Goal: Information Seeking & Learning: Learn about a topic

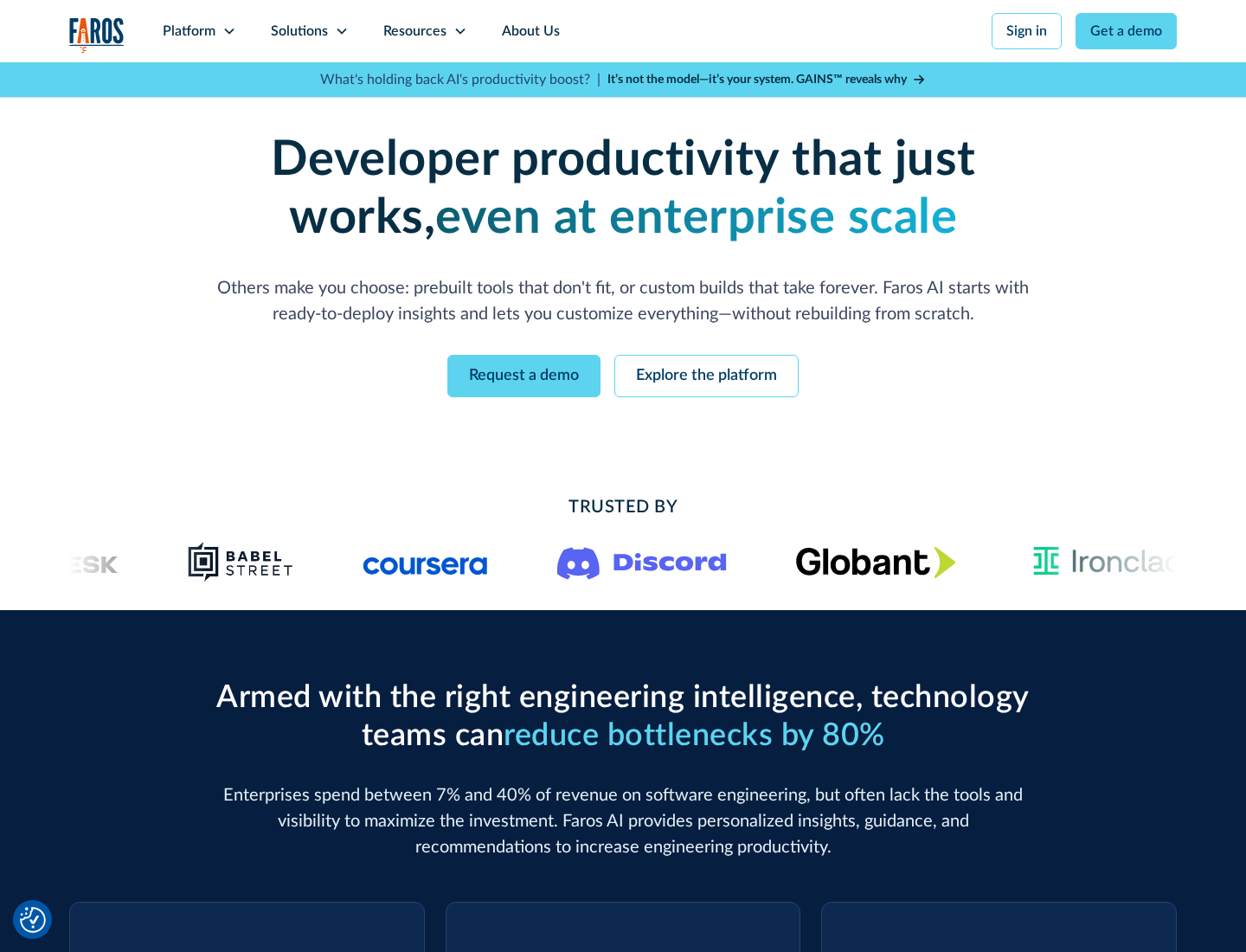
click at [228, 31] on icon at bounding box center [229, 31] width 14 height 14
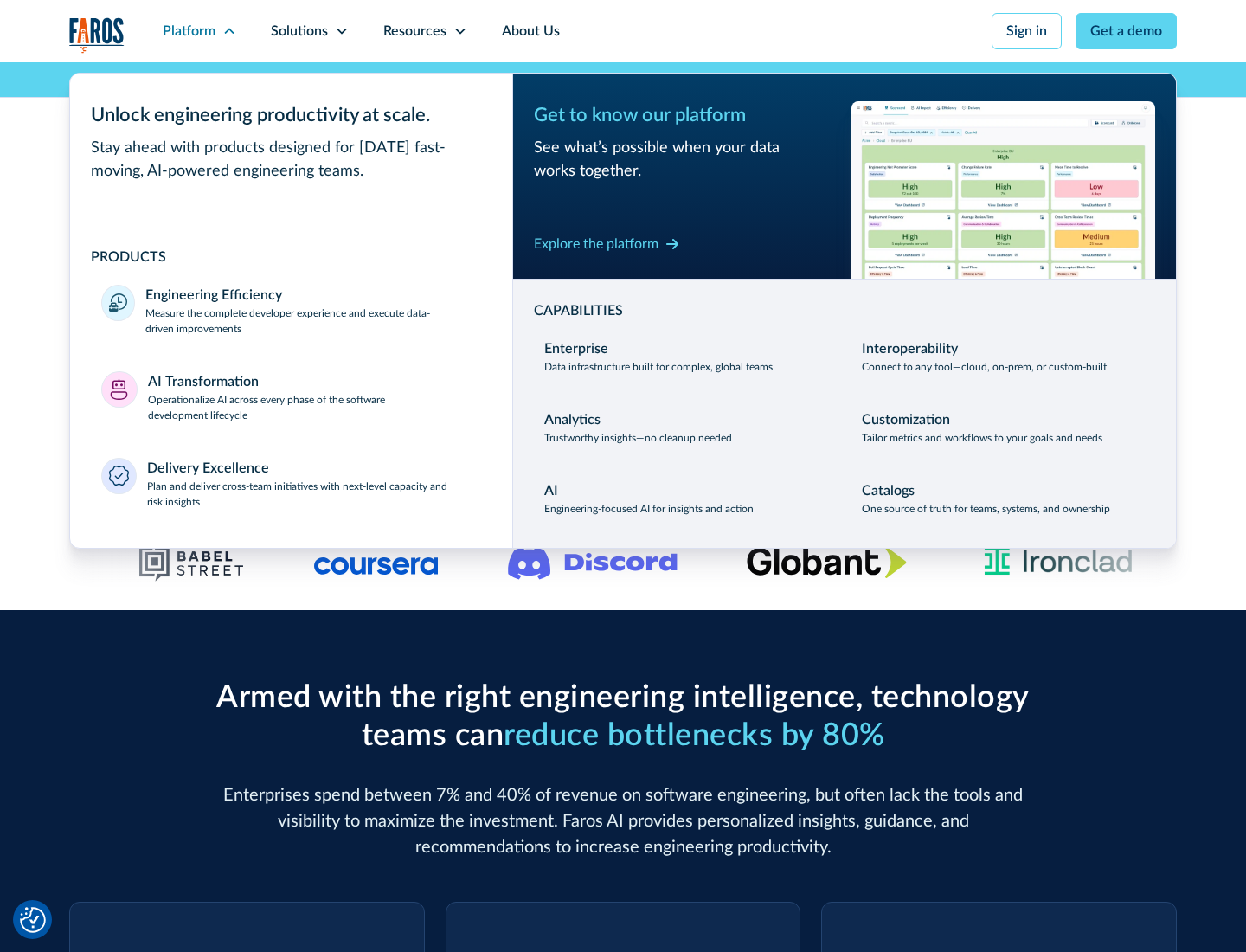
click at [313, 320] on p "Measure the complete developer experience and execute data-driven improvements" at bounding box center [313, 321] width 336 height 31
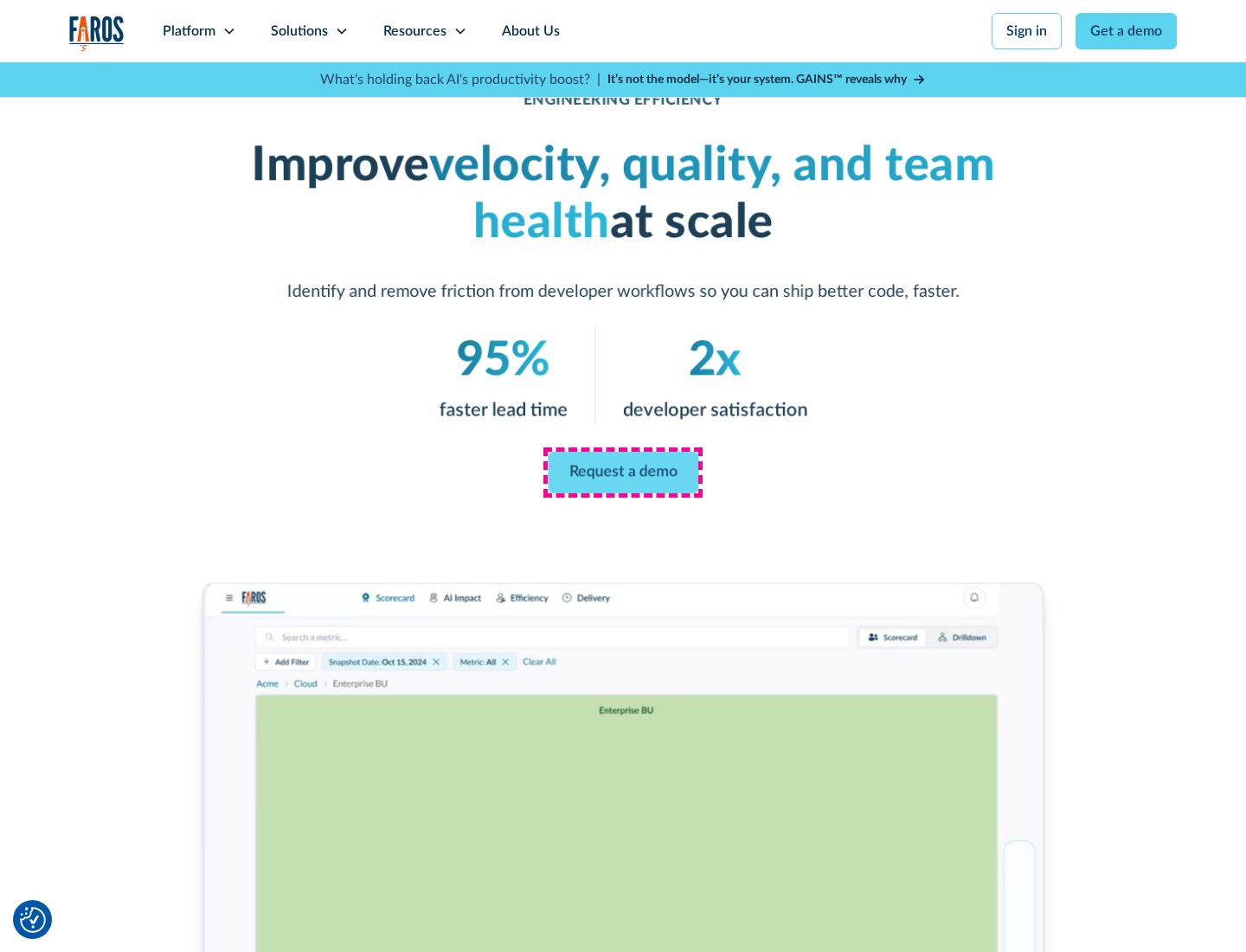
click at [623, 472] on link "Request a demo" at bounding box center [623, 472] width 151 height 42
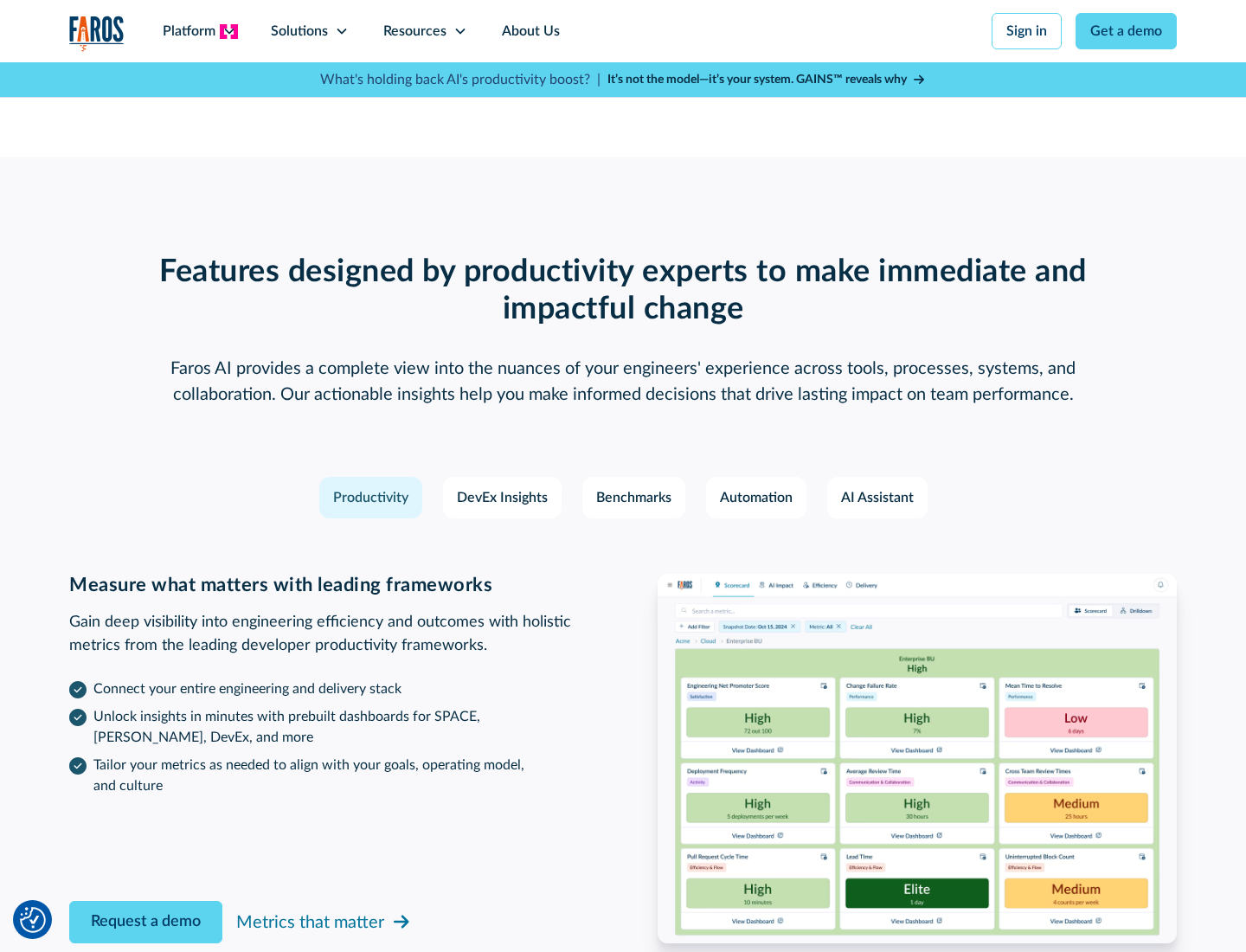
click at [228, 31] on icon at bounding box center [229, 31] width 14 height 14
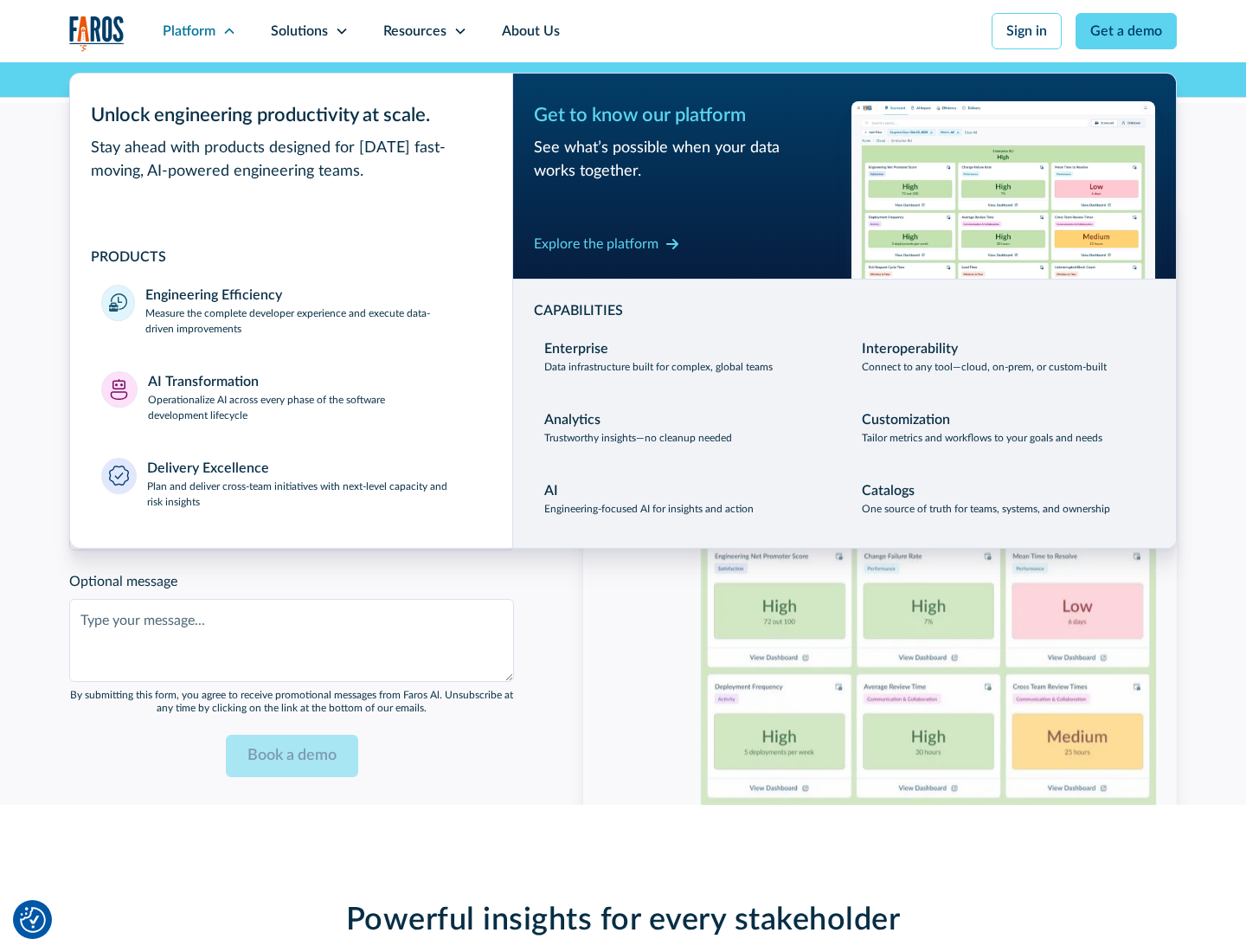
scroll to position [3795, 0]
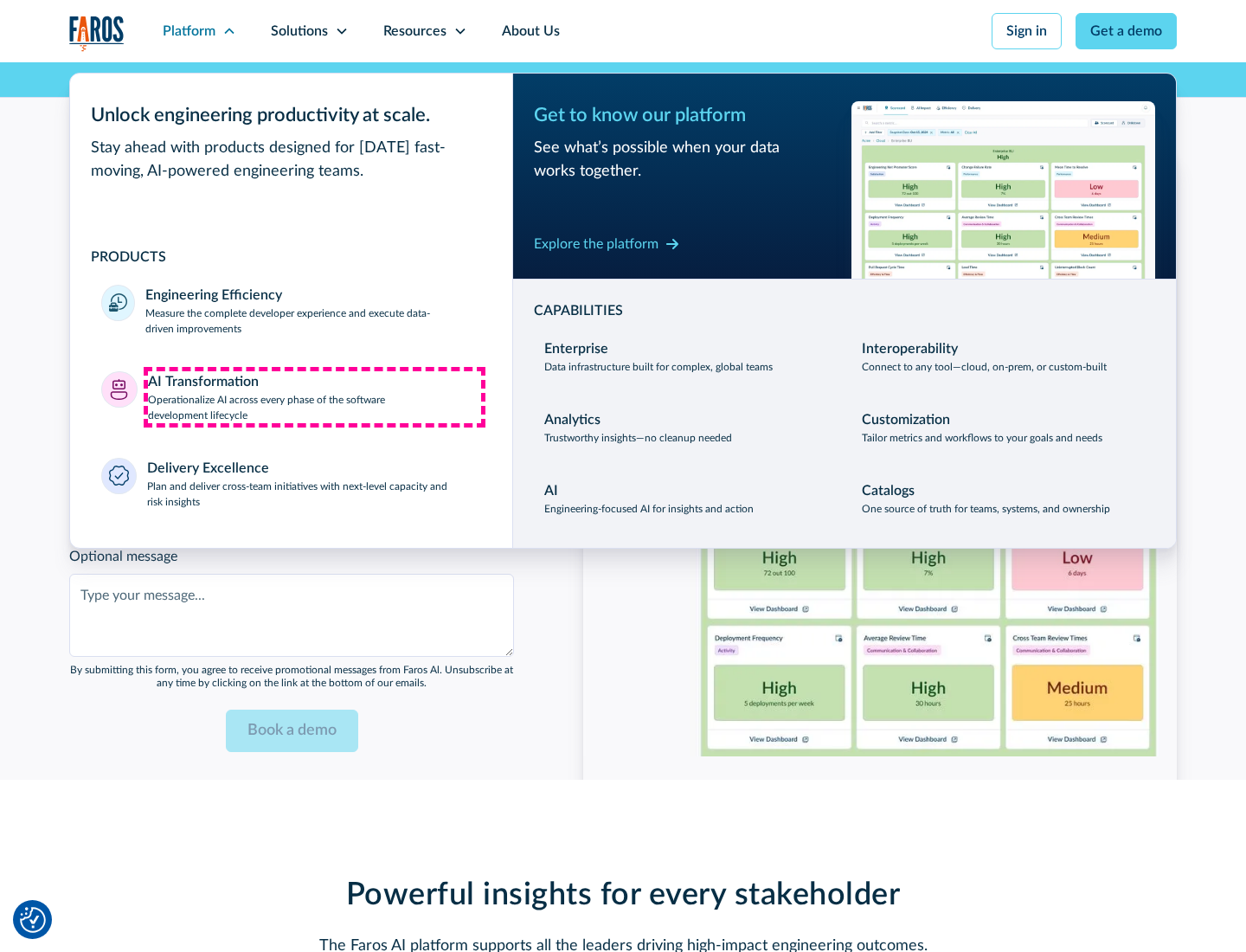
click at [314, 396] on p "Operationalize AI across every phase of the software development lifecycle" at bounding box center [315, 408] width 334 height 31
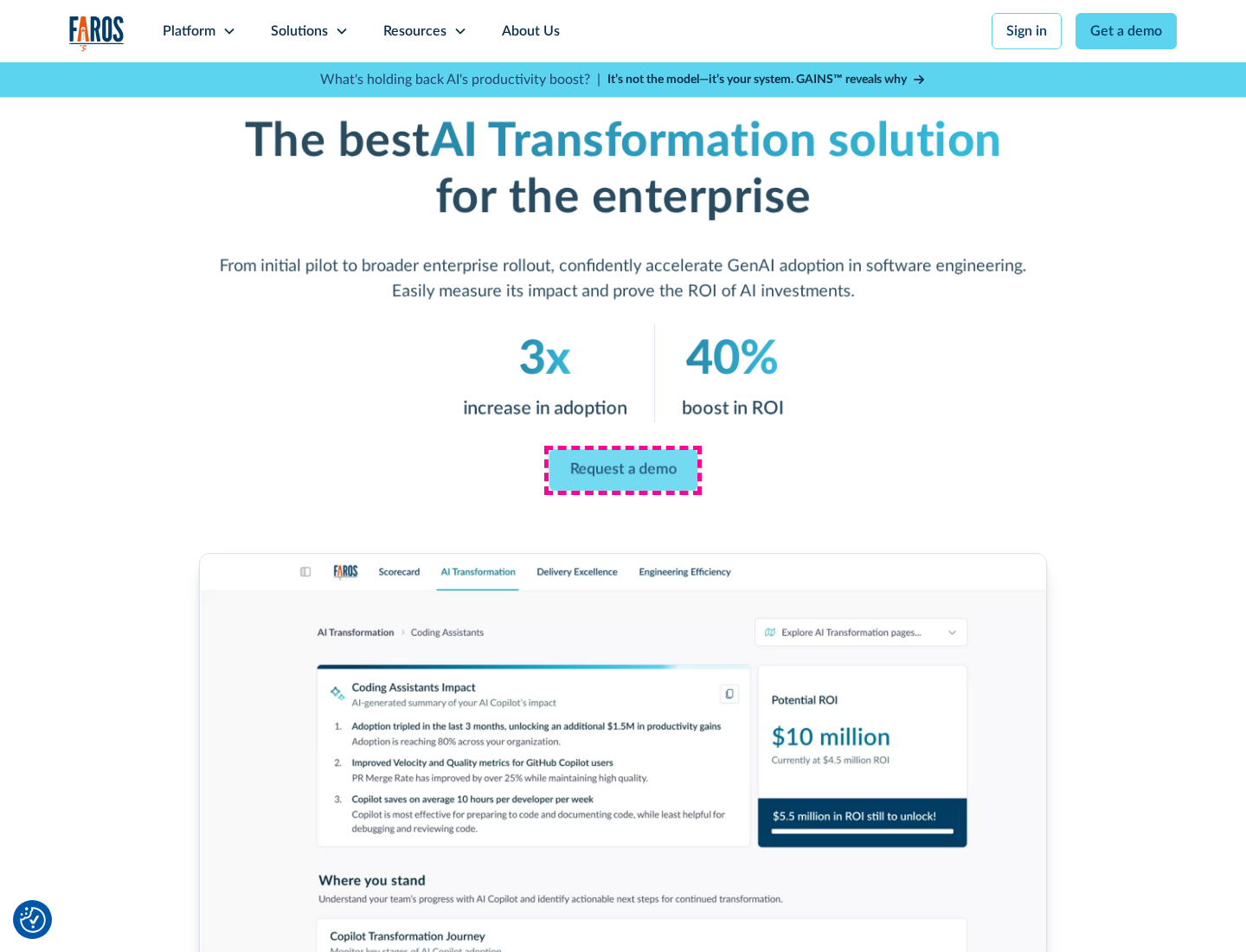
click at [623, 470] on link "Request a demo" at bounding box center [622, 471] width 149 height 42
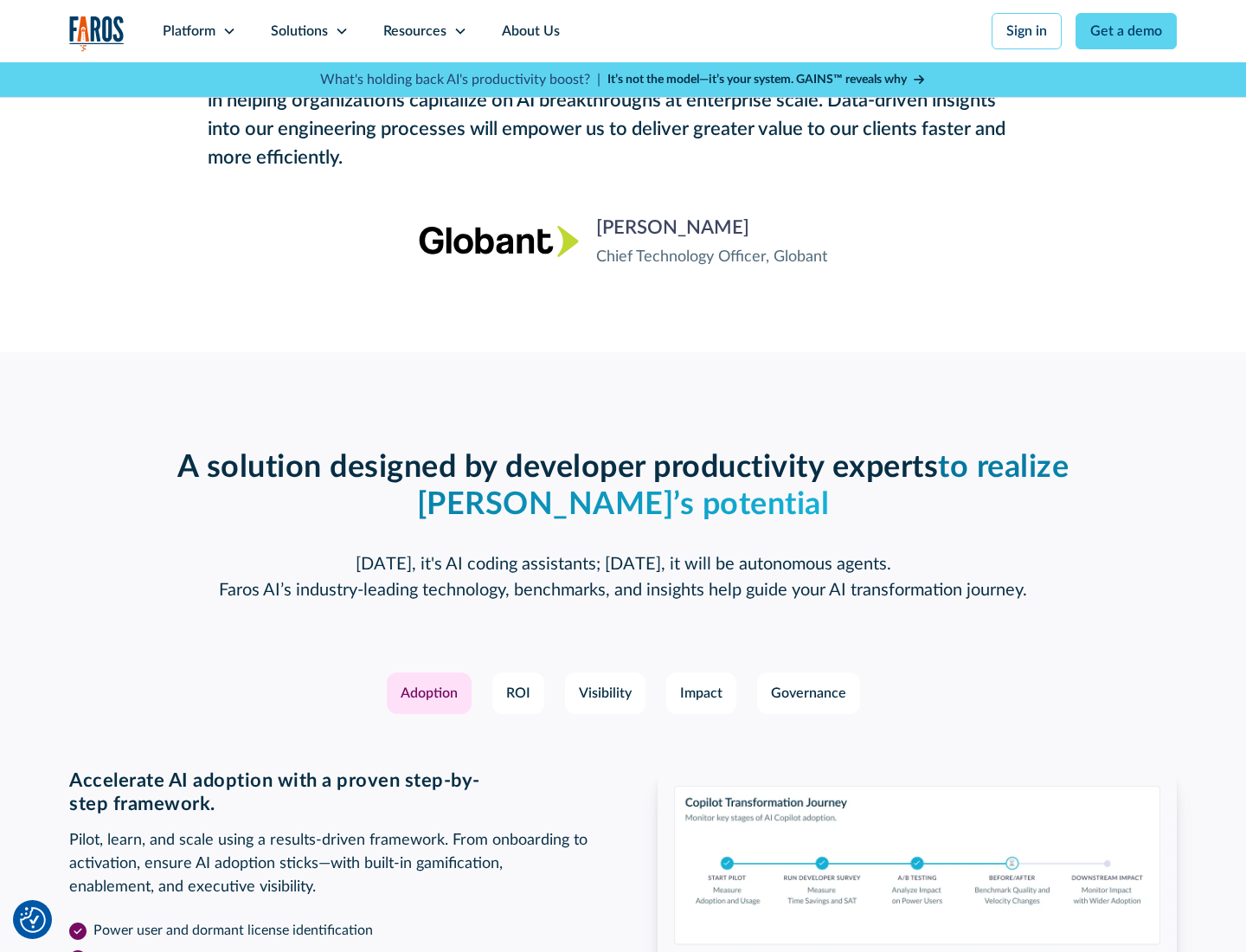
click at [199, 31] on div "Platform" at bounding box center [189, 31] width 53 height 21
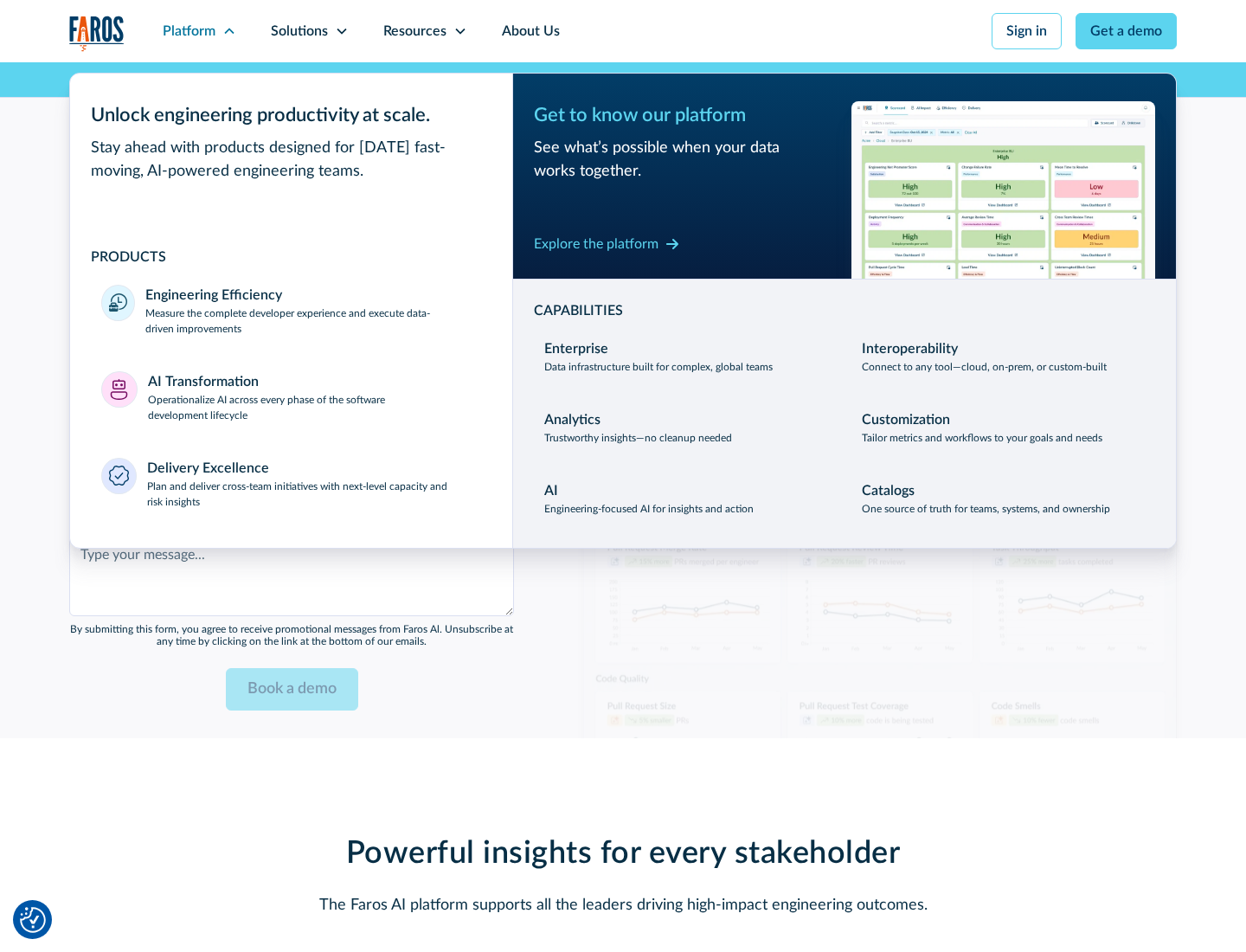
scroll to position [4211, 0]
click at [597, 243] on div "Explore the platform" at bounding box center [596, 243] width 125 height 21
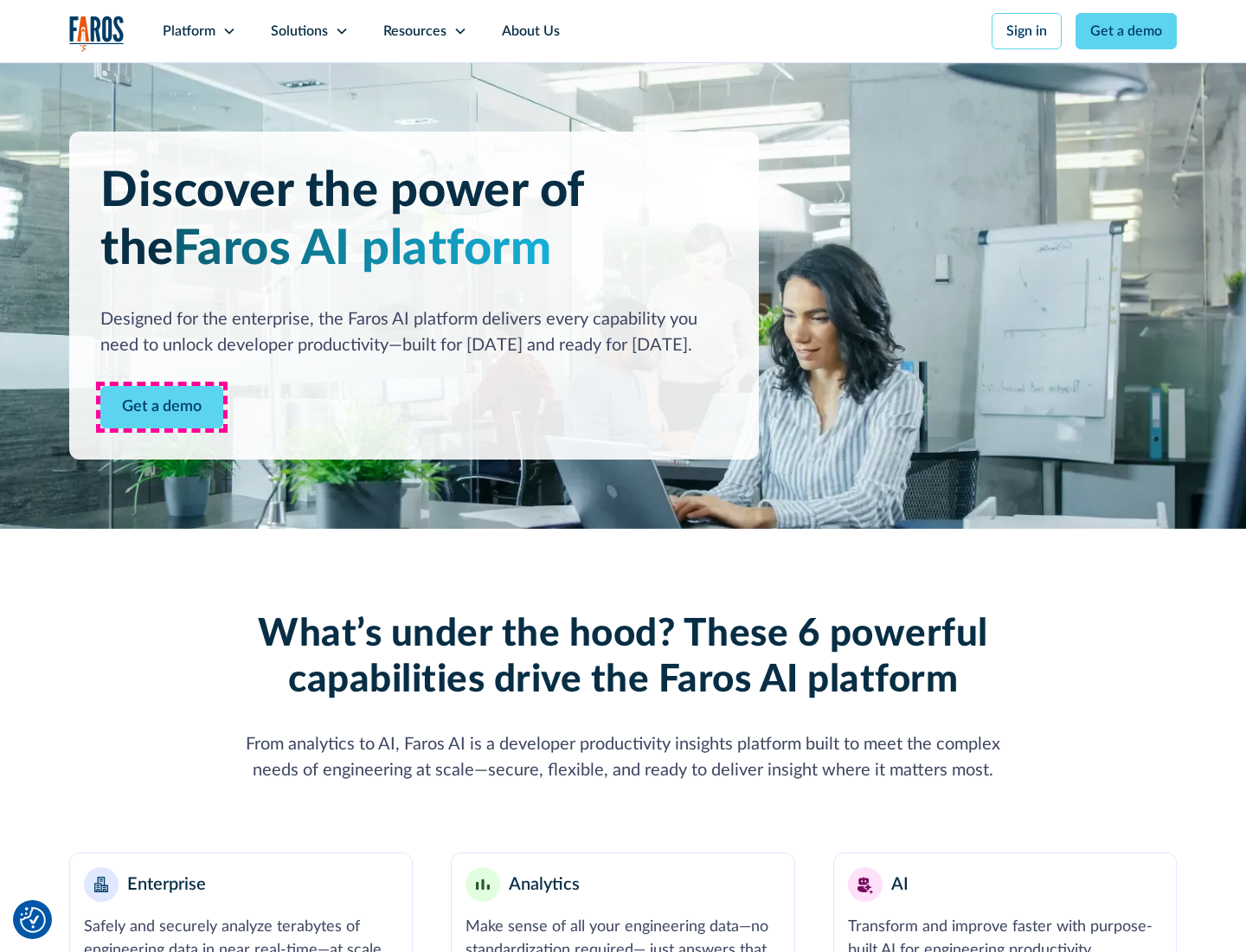
click at [161, 407] on link "Get a demo" at bounding box center [161, 407] width 123 height 42
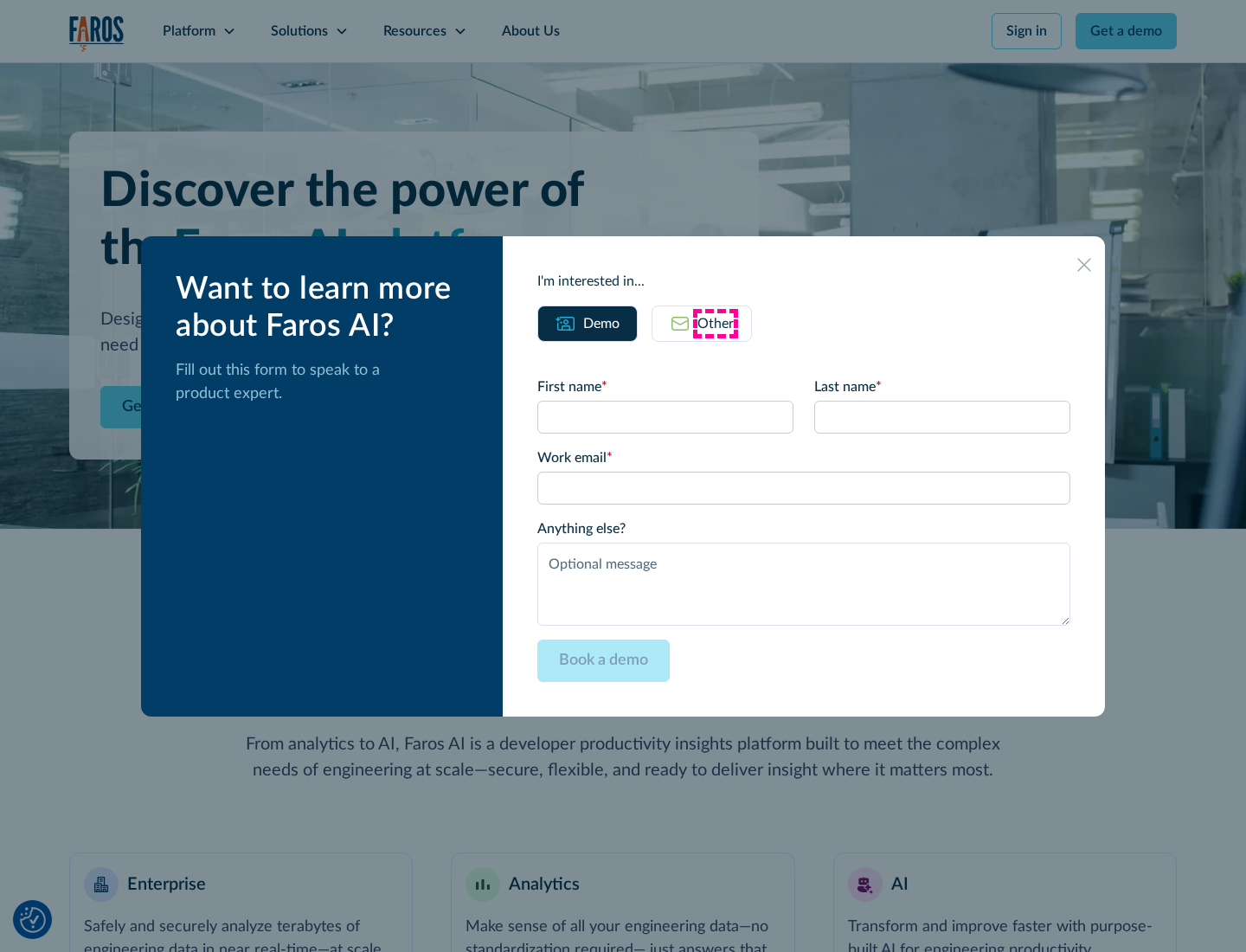
click at [716, 323] on div "Other" at bounding box center [716, 323] width 36 height 21
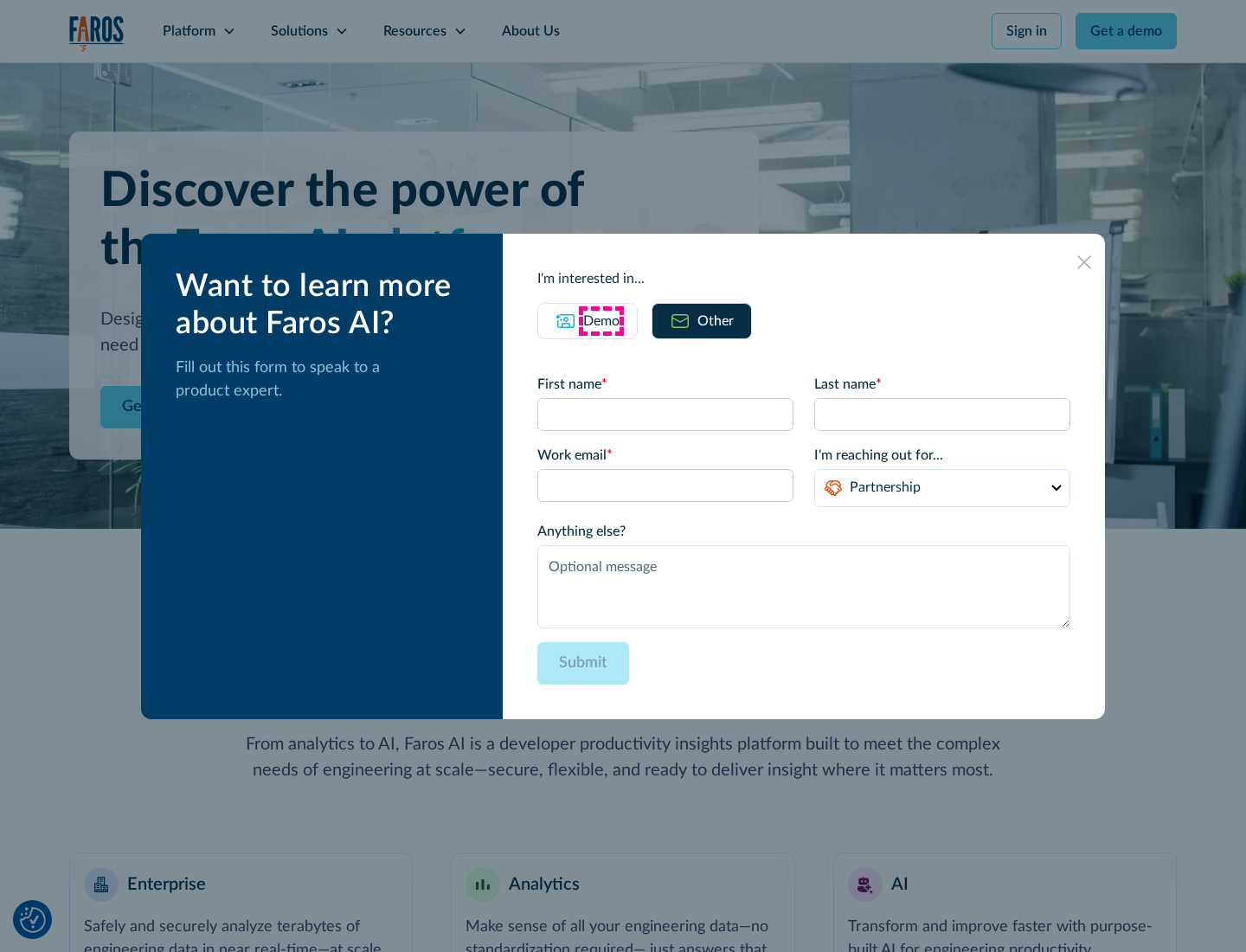
click at [601, 320] on div "Demo" at bounding box center [601, 321] width 36 height 21
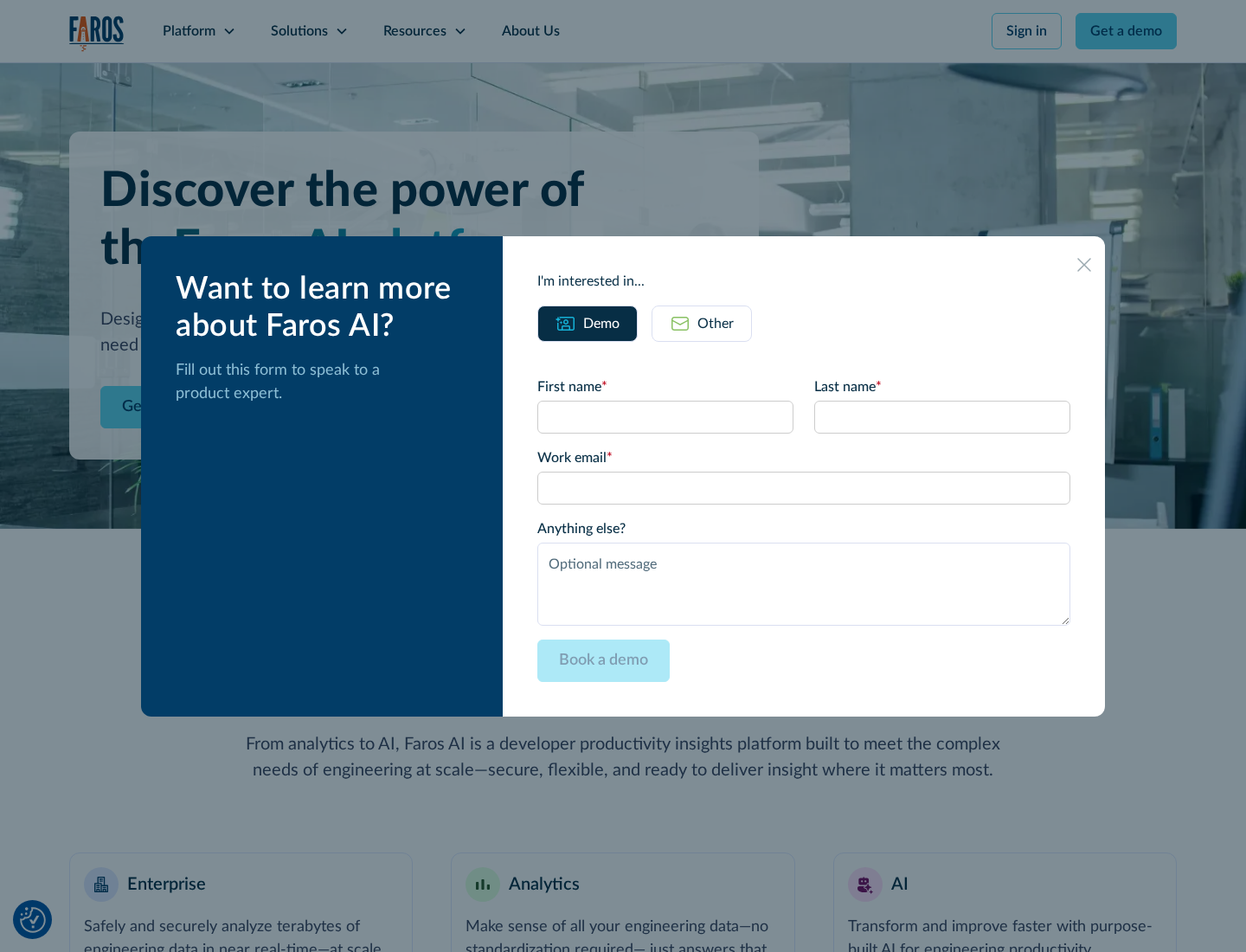
click at [1085, 264] on icon at bounding box center [1084, 264] width 14 height 14
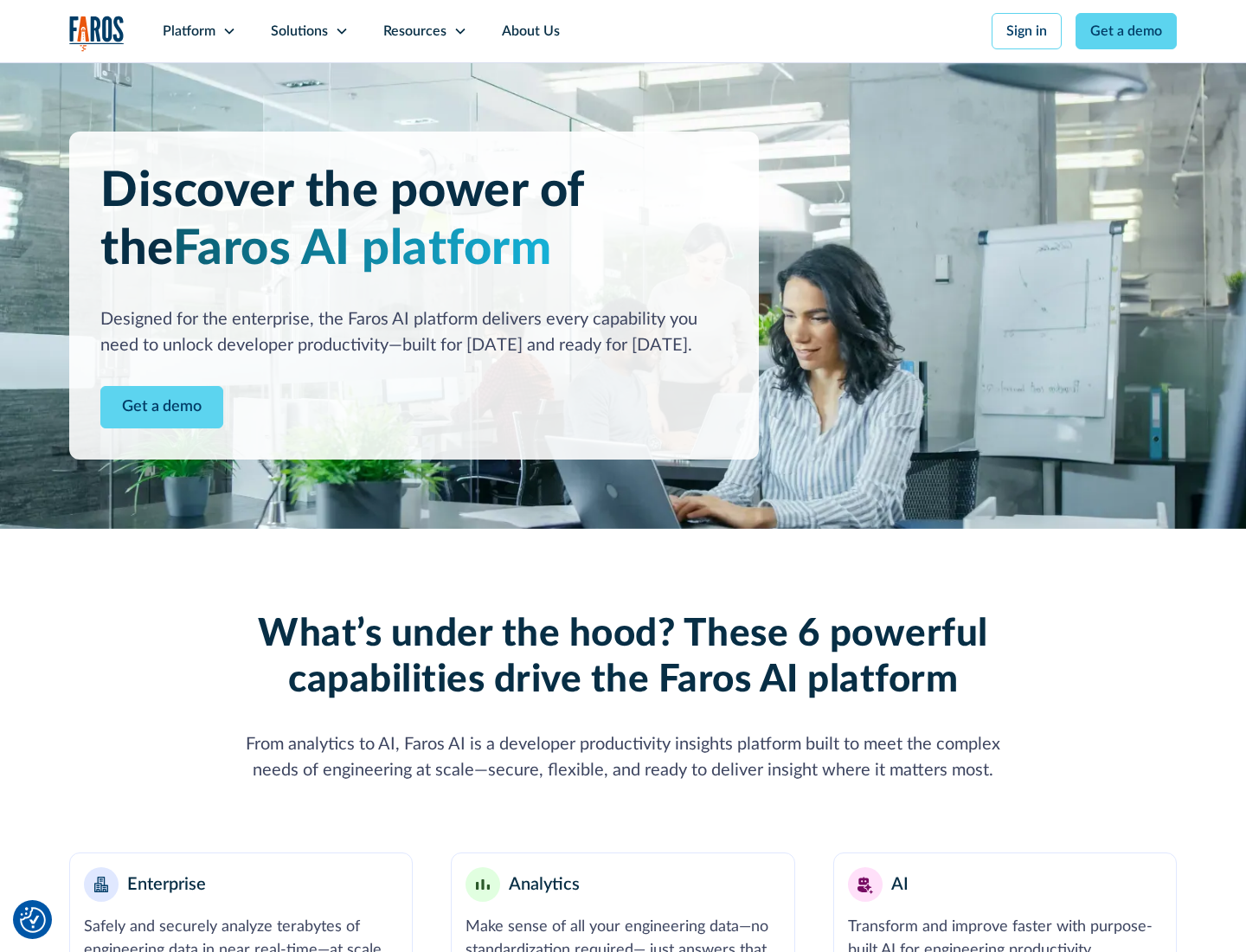
click at [228, 31] on icon at bounding box center [229, 31] width 14 height 14
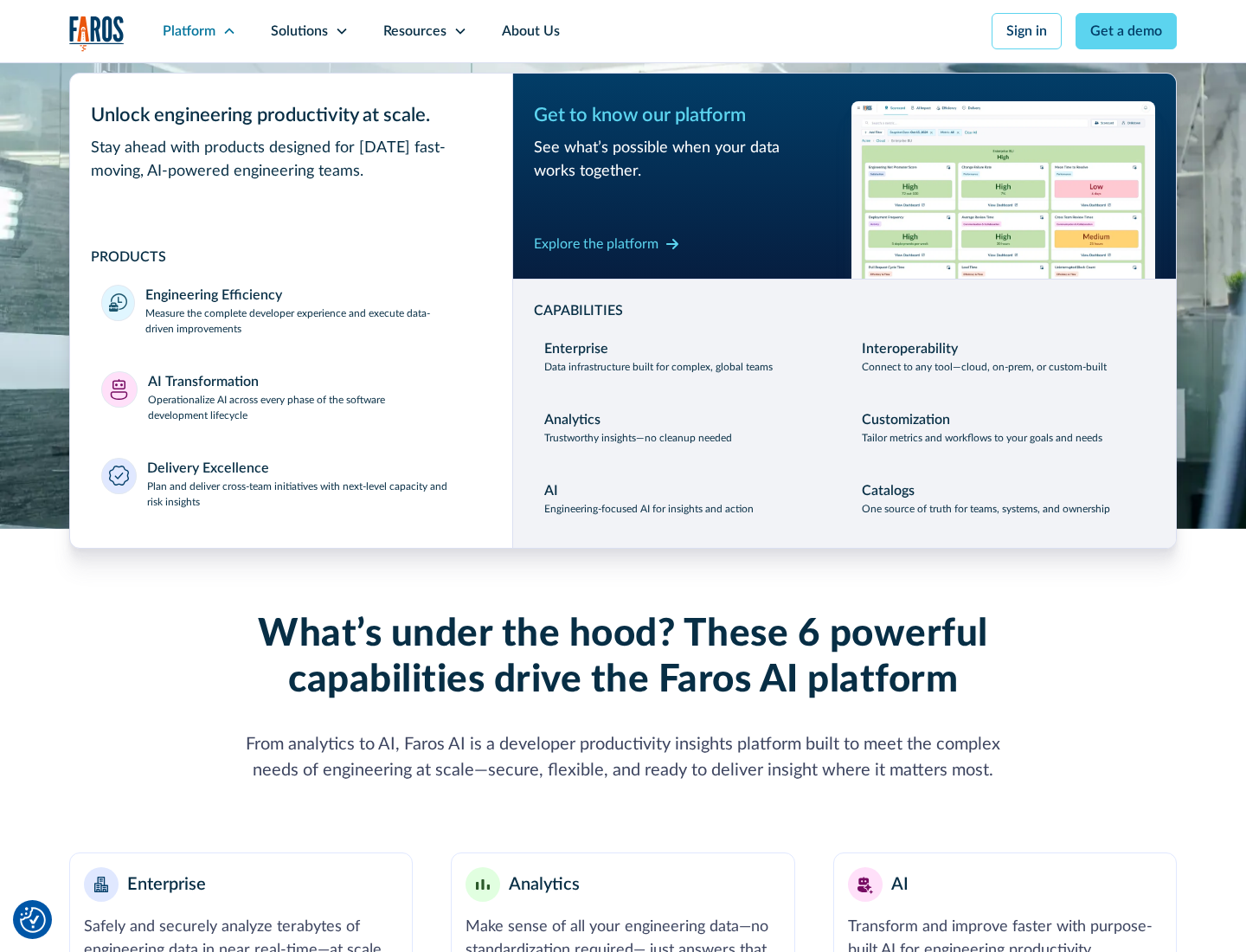
click at [313, 493] on p "Plan and deliver cross-team initiatives with next-level capacity and risk insig…" at bounding box center [314, 494] width 335 height 31
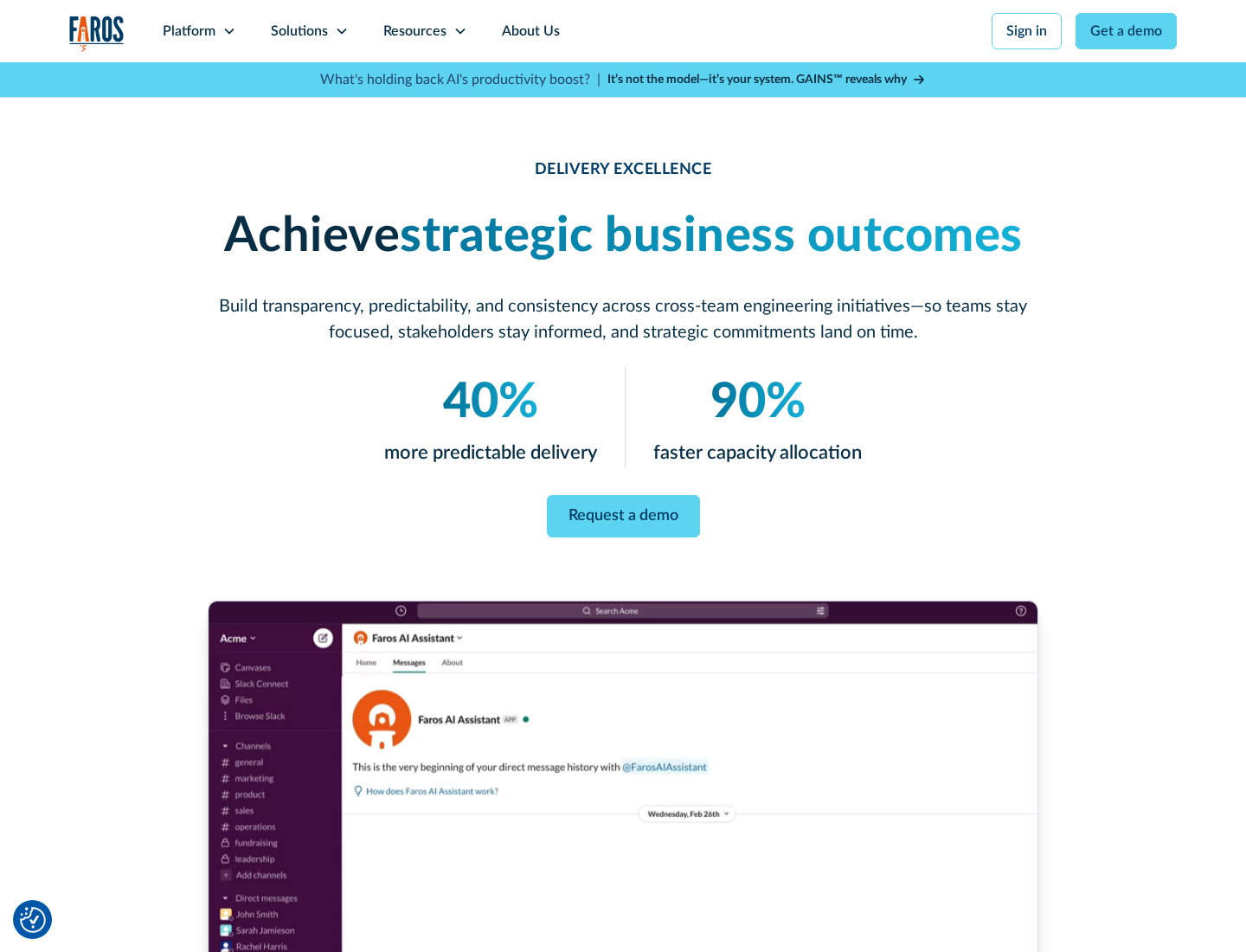
click at [341, 31] on icon at bounding box center [341, 31] width 14 height 14
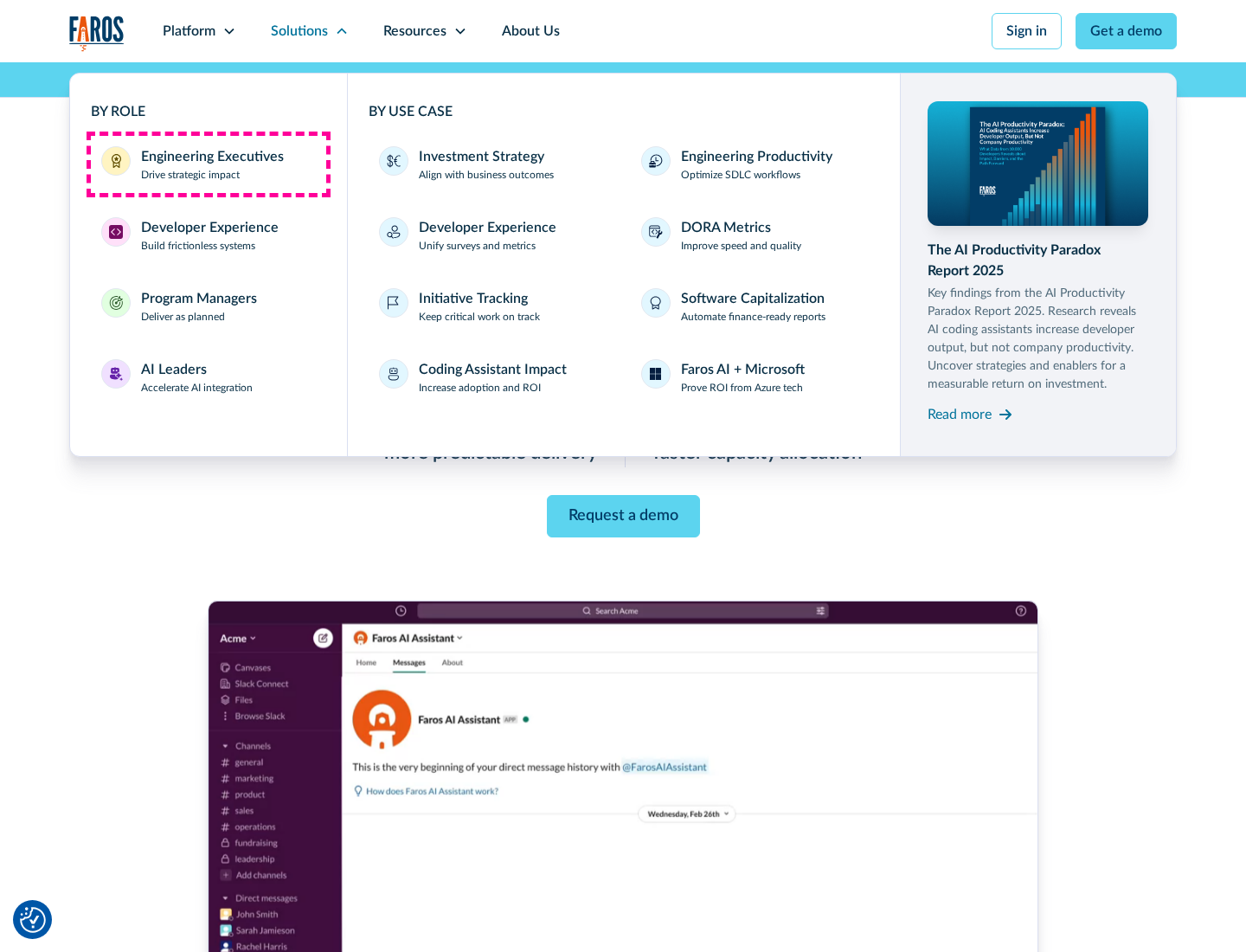
click at [208, 164] on div "Engineering Executives" at bounding box center [213, 156] width 143 height 21
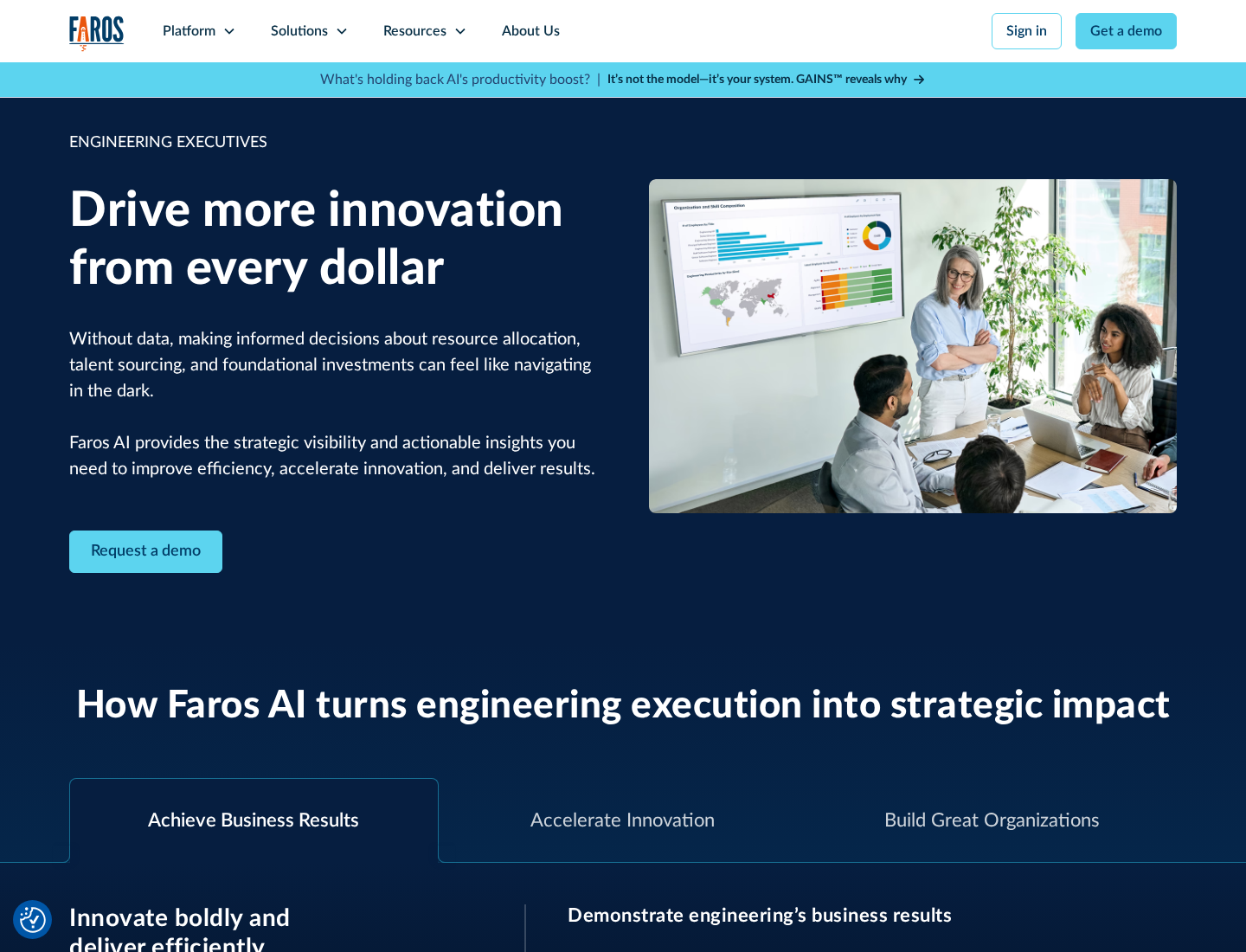
click at [341, 31] on icon at bounding box center [341, 31] width 14 height 14
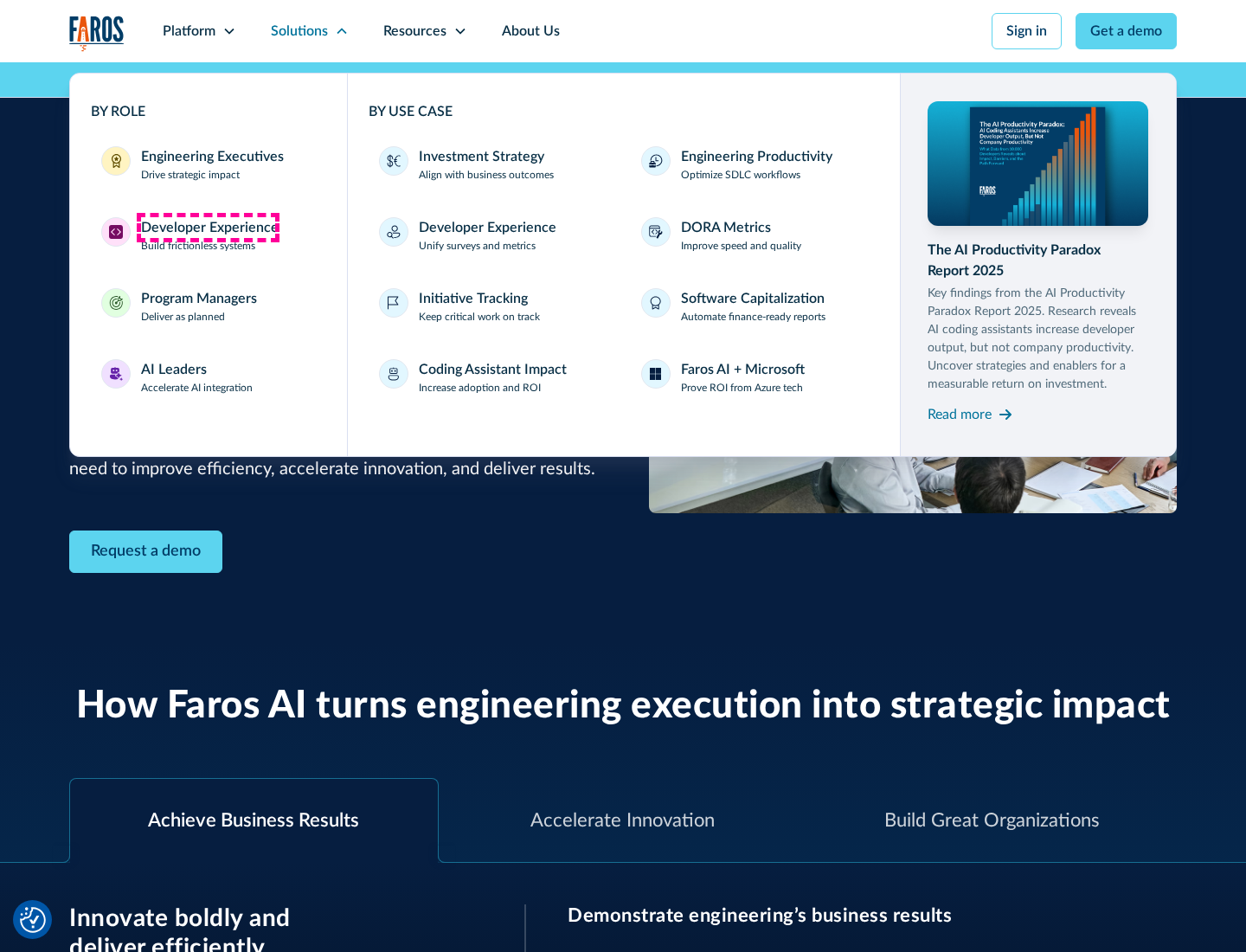
click at [208, 228] on div "Developer Experience" at bounding box center [210, 227] width 138 height 21
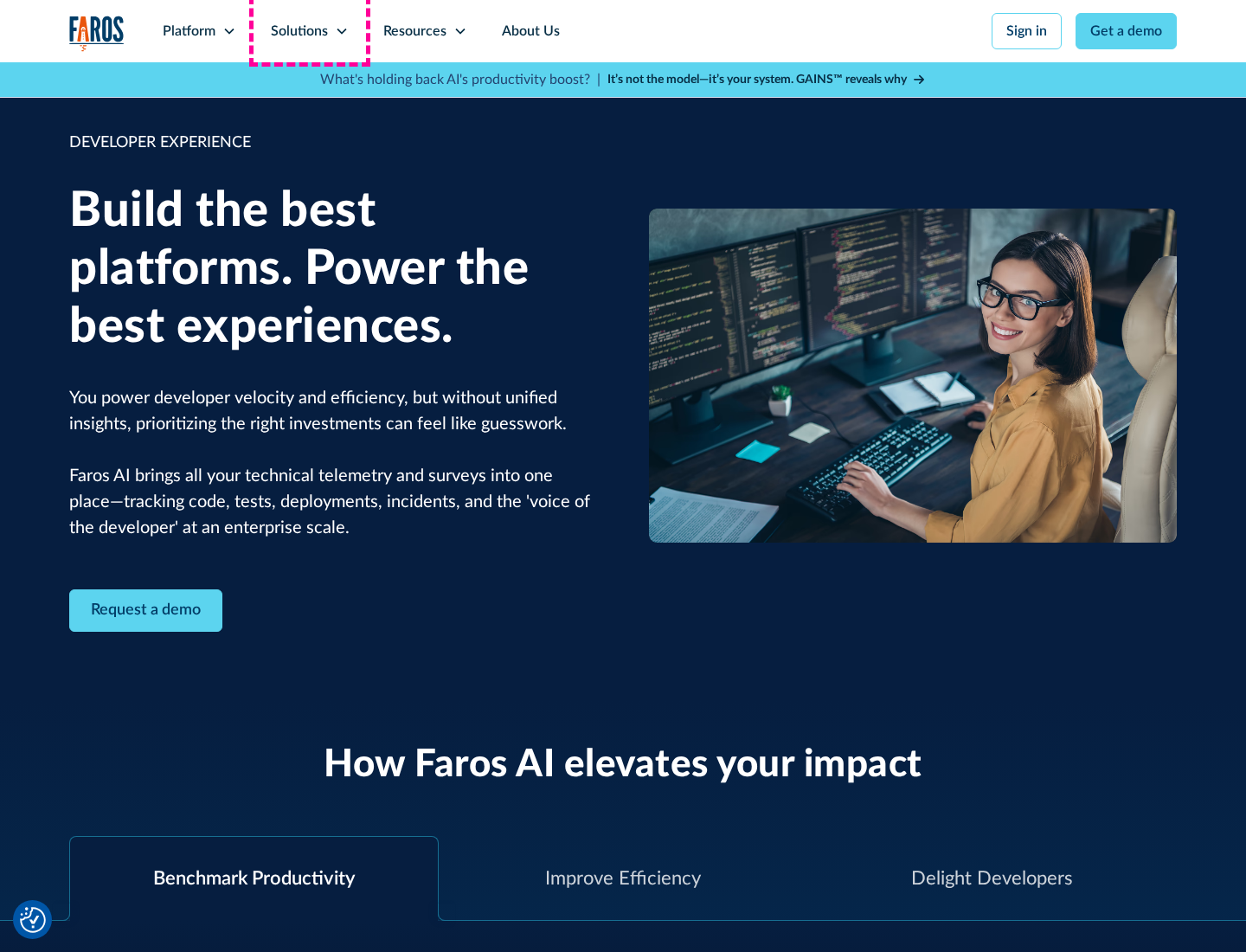
click at [309, 31] on div "Solutions" at bounding box center [299, 31] width 57 height 21
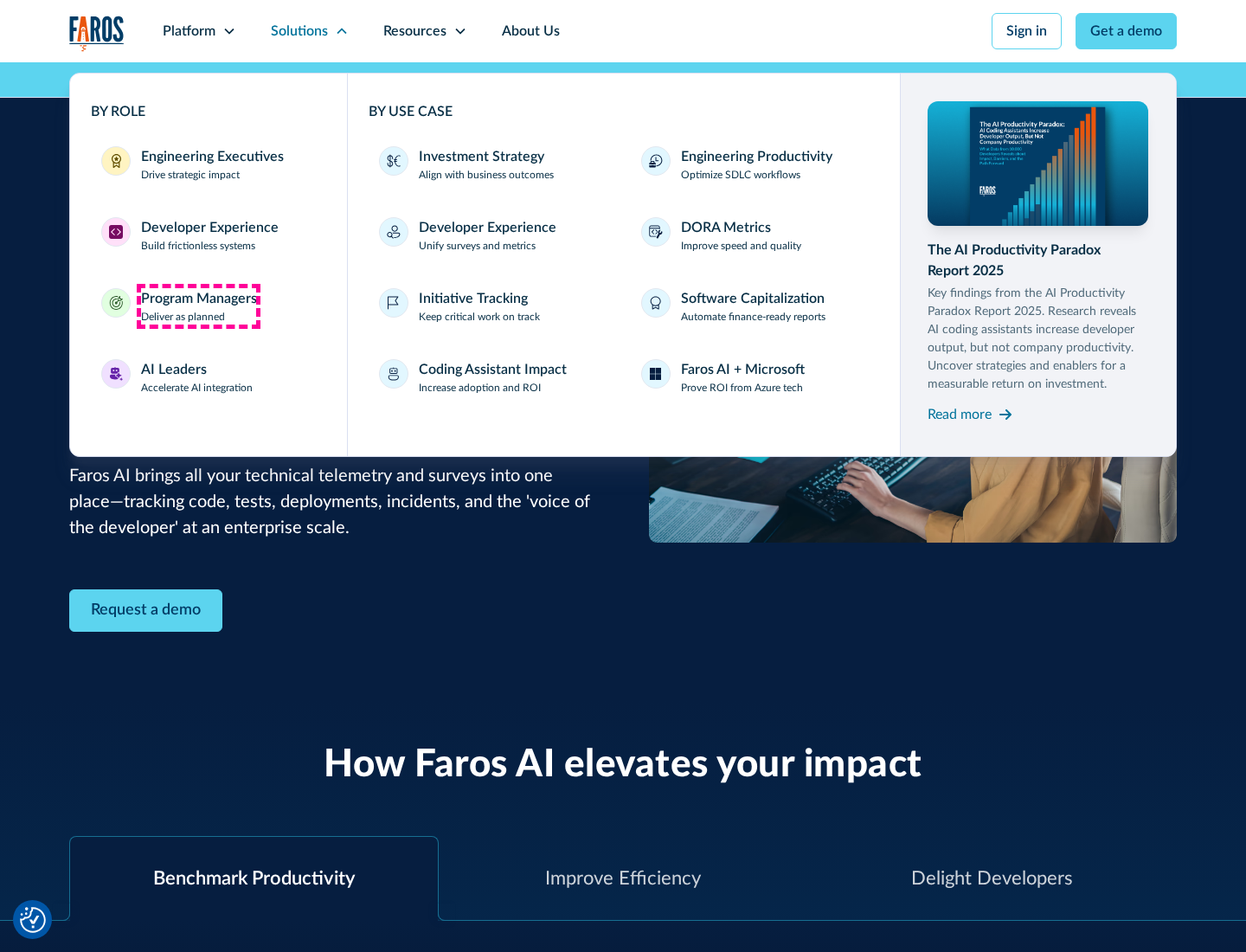
click at [198, 306] on div "Program Managers" at bounding box center [199, 298] width 116 height 21
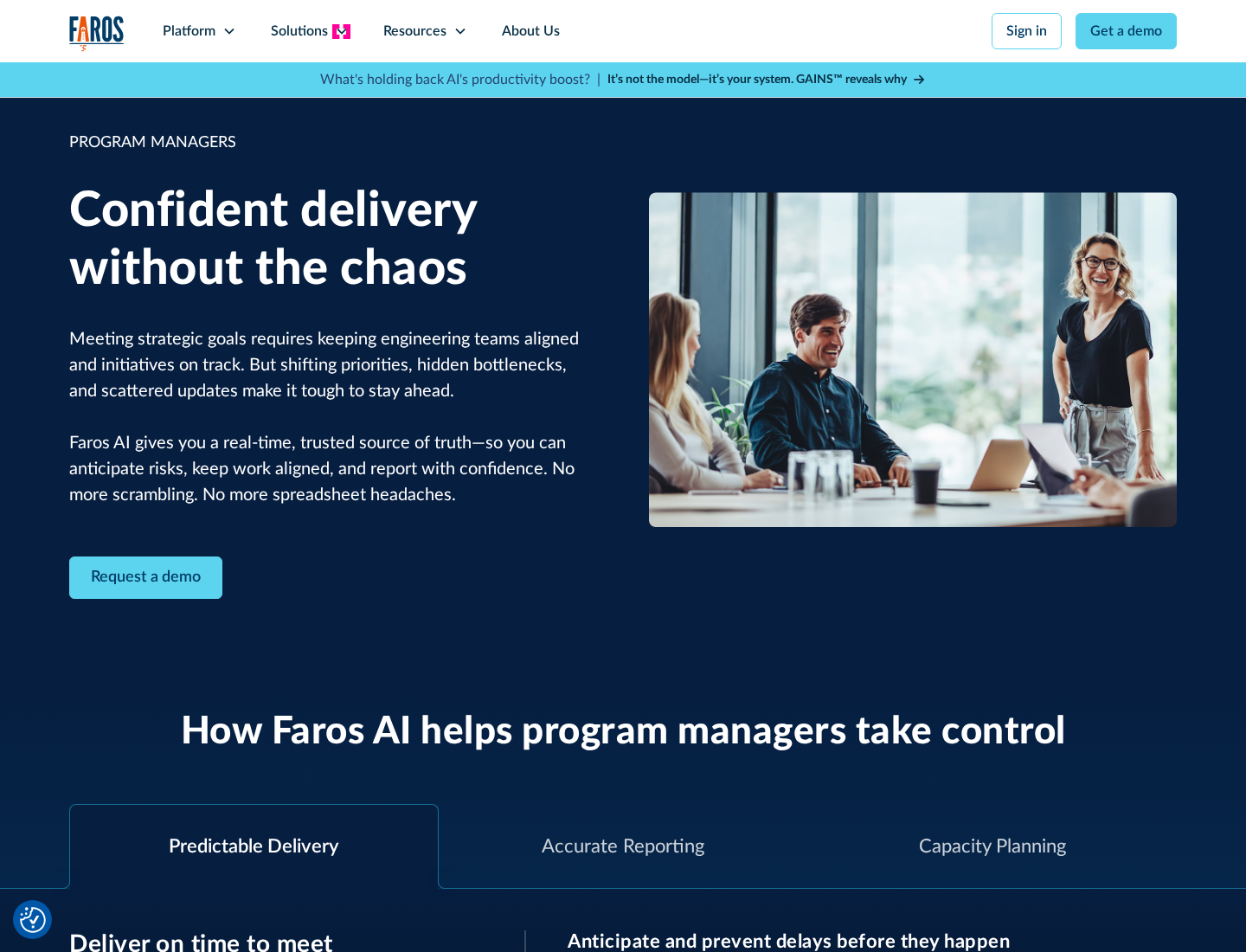
click at [341, 31] on icon at bounding box center [341, 31] width 14 height 14
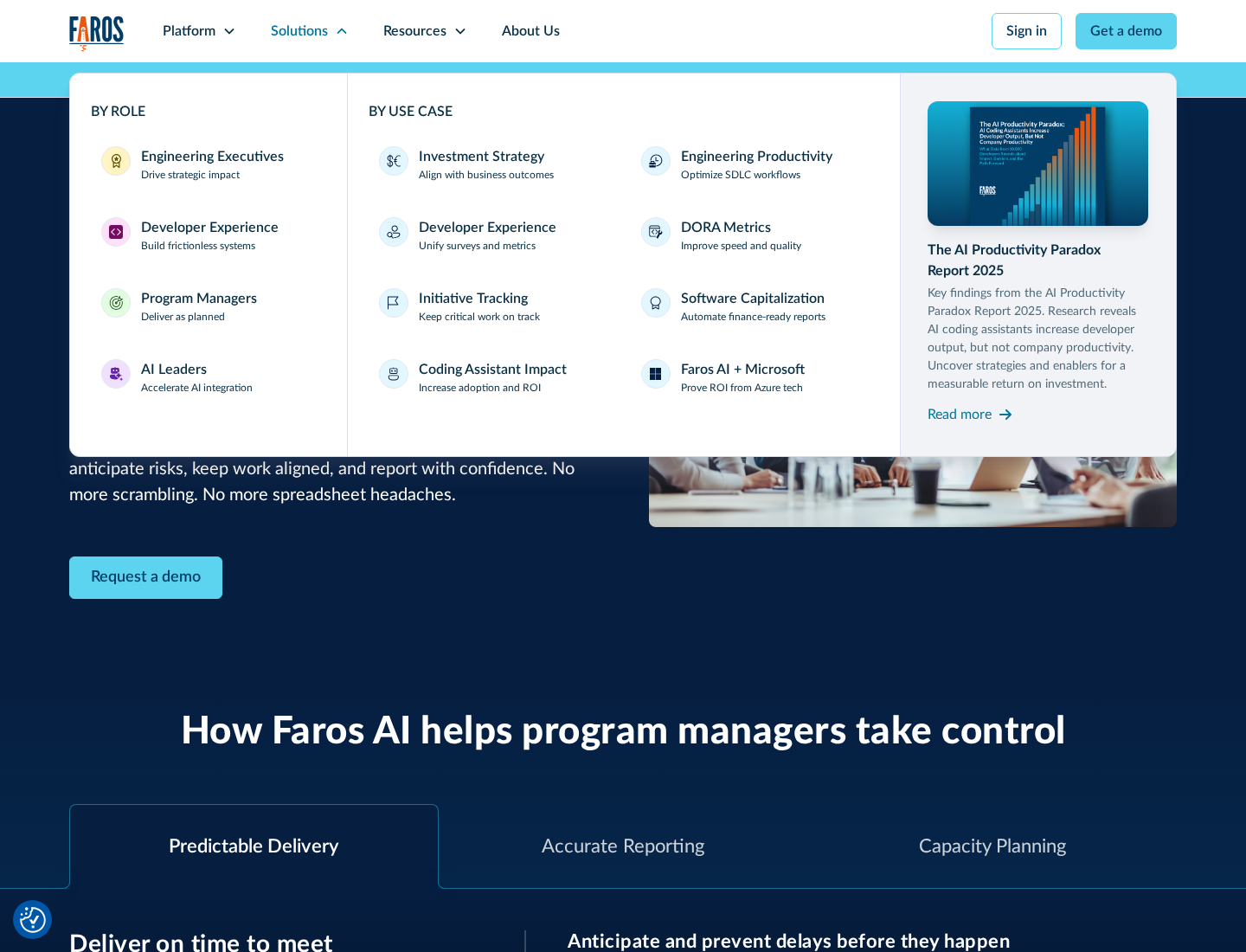
click at [197, 378] on div "AI Leaders" at bounding box center [174, 369] width 66 height 21
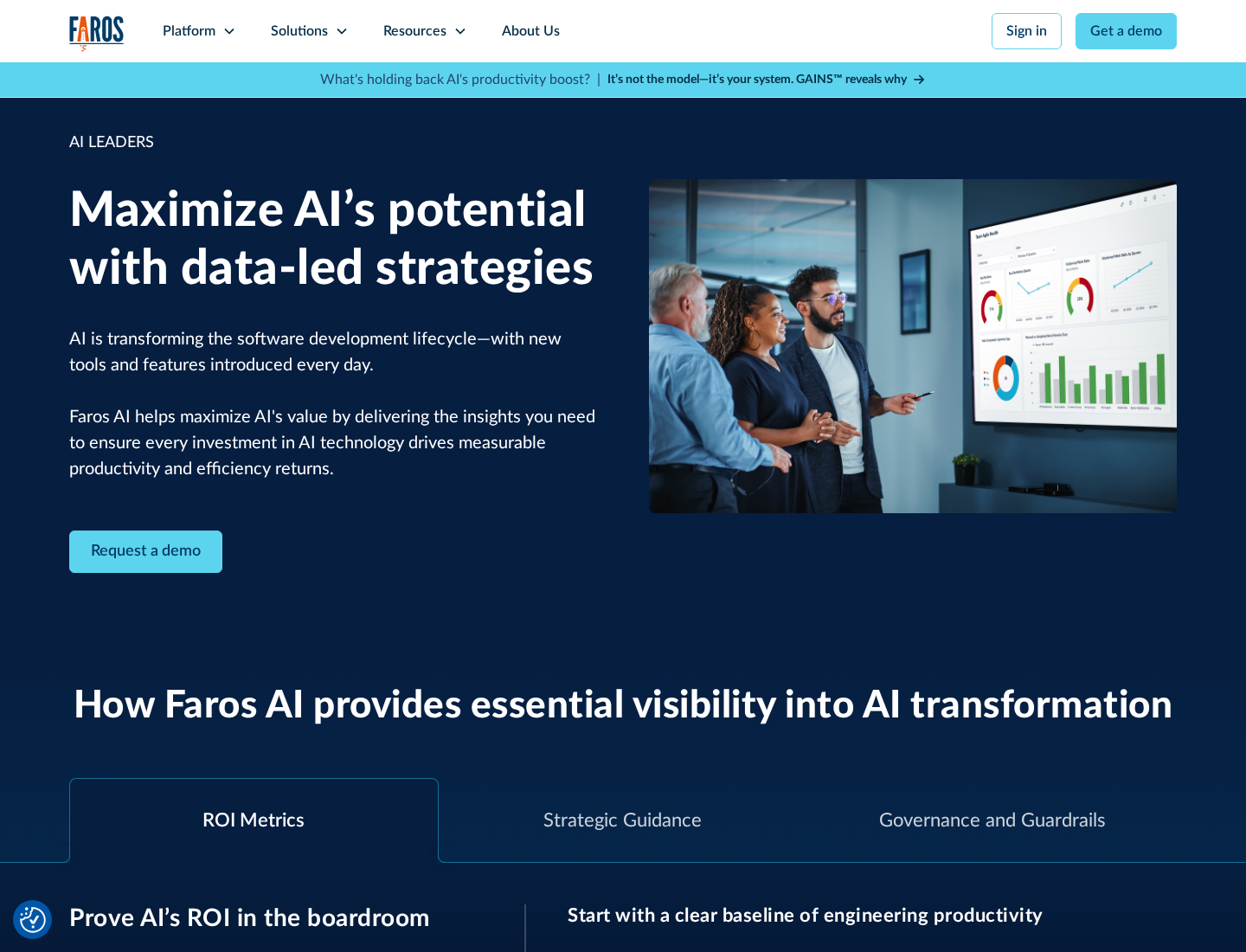
click at [341, 31] on icon at bounding box center [341, 31] width 14 height 14
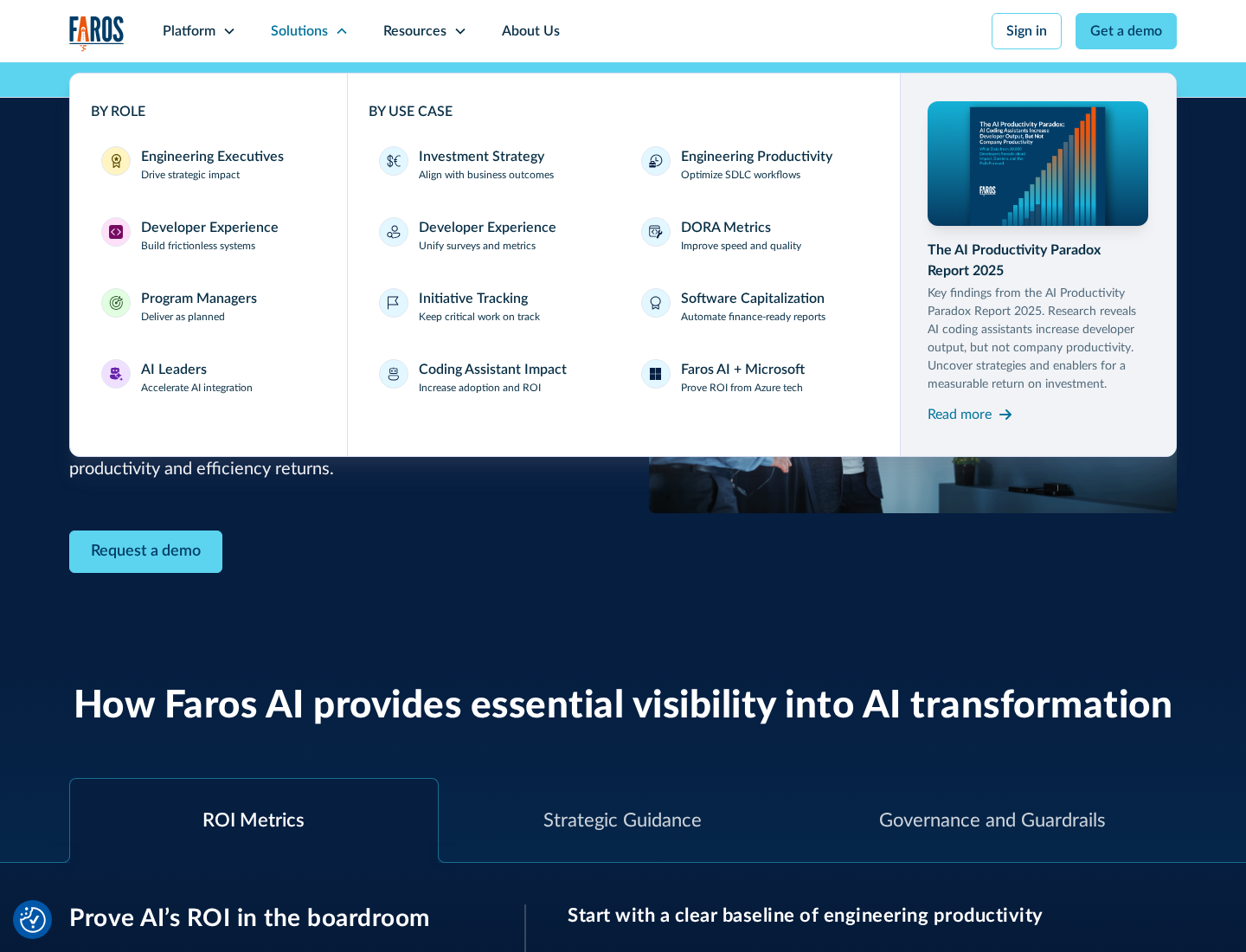
click at [480, 157] on div "Investment Strategy" at bounding box center [482, 156] width 126 height 21
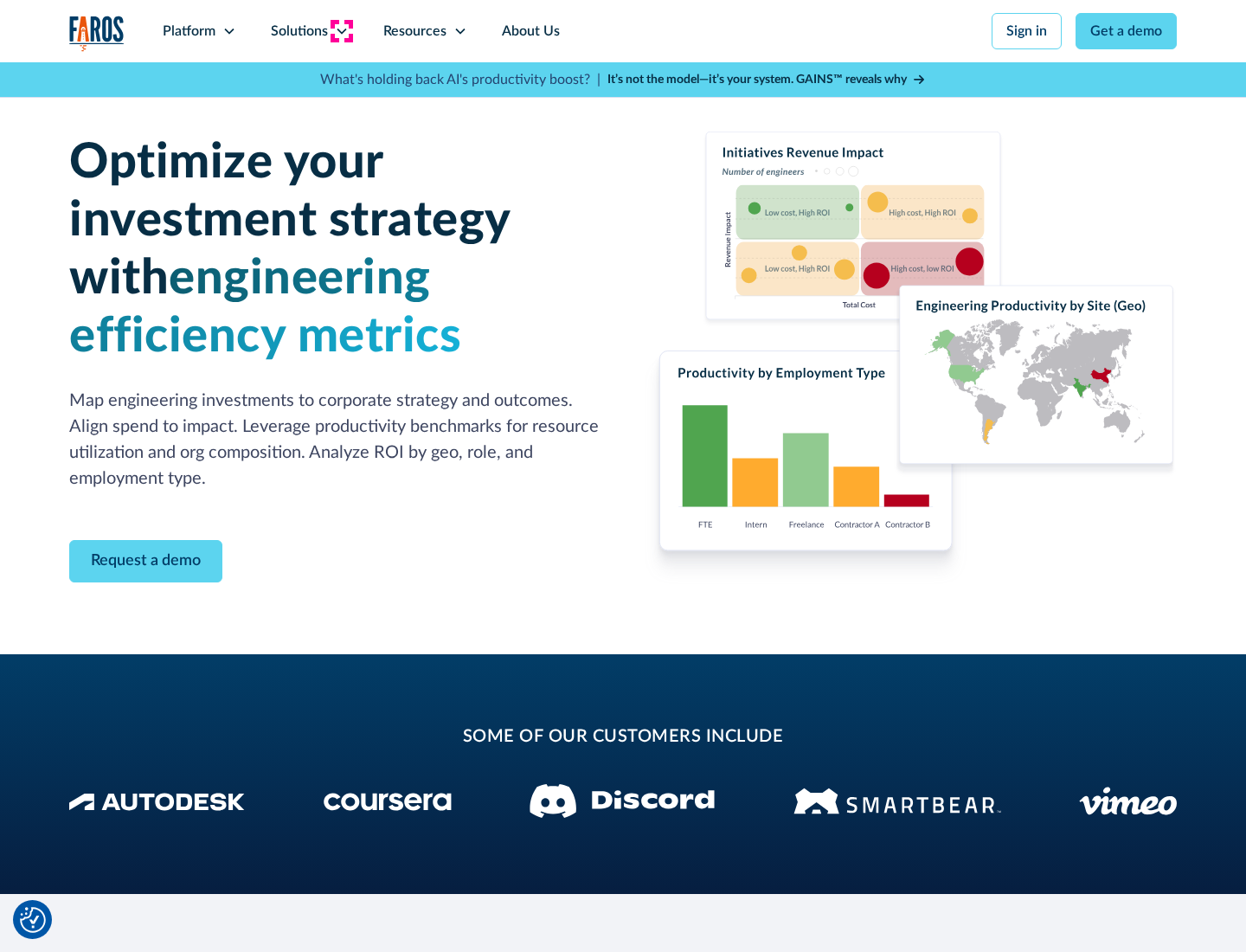
click at [341, 31] on icon at bounding box center [341, 31] width 14 height 14
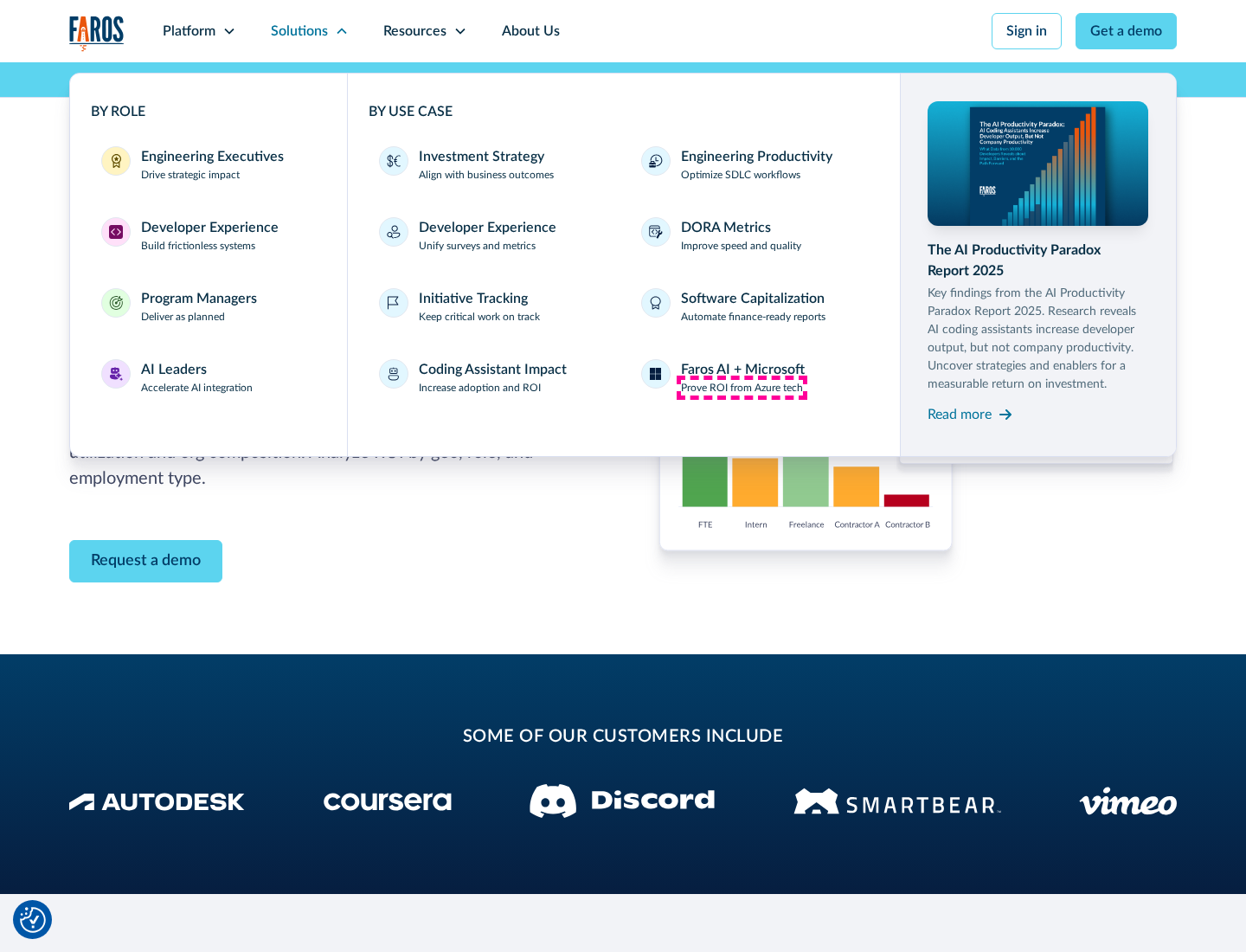
click at [742, 388] on p "Prove ROI from Azure tech" at bounding box center [742, 387] width 122 height 16
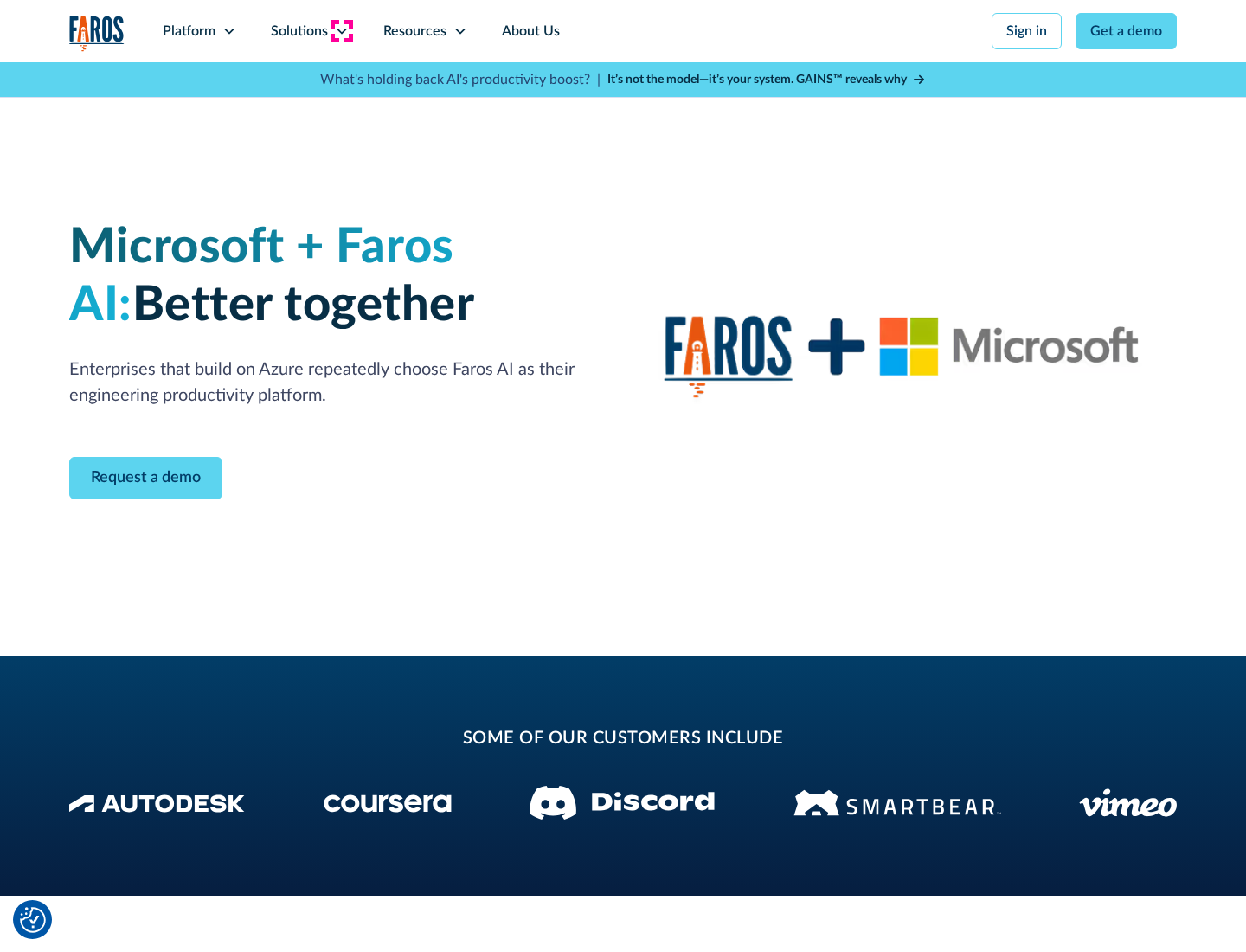
click at [341, 31] on icon at bounding box center [341, 31] width 14 height 14
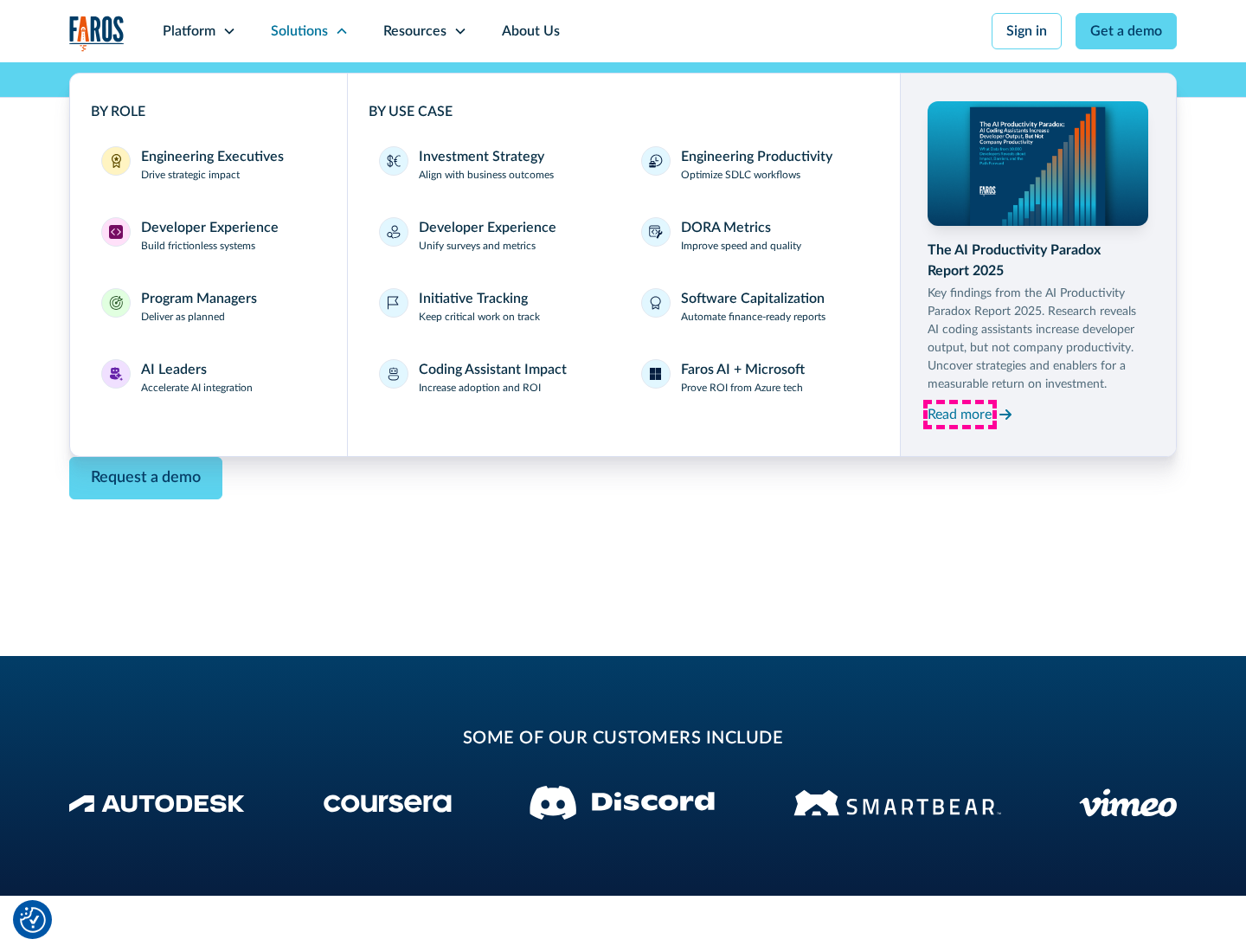
click at [960, 413] on div "Read more" at bounding box center [960, 414] width 64 height 21
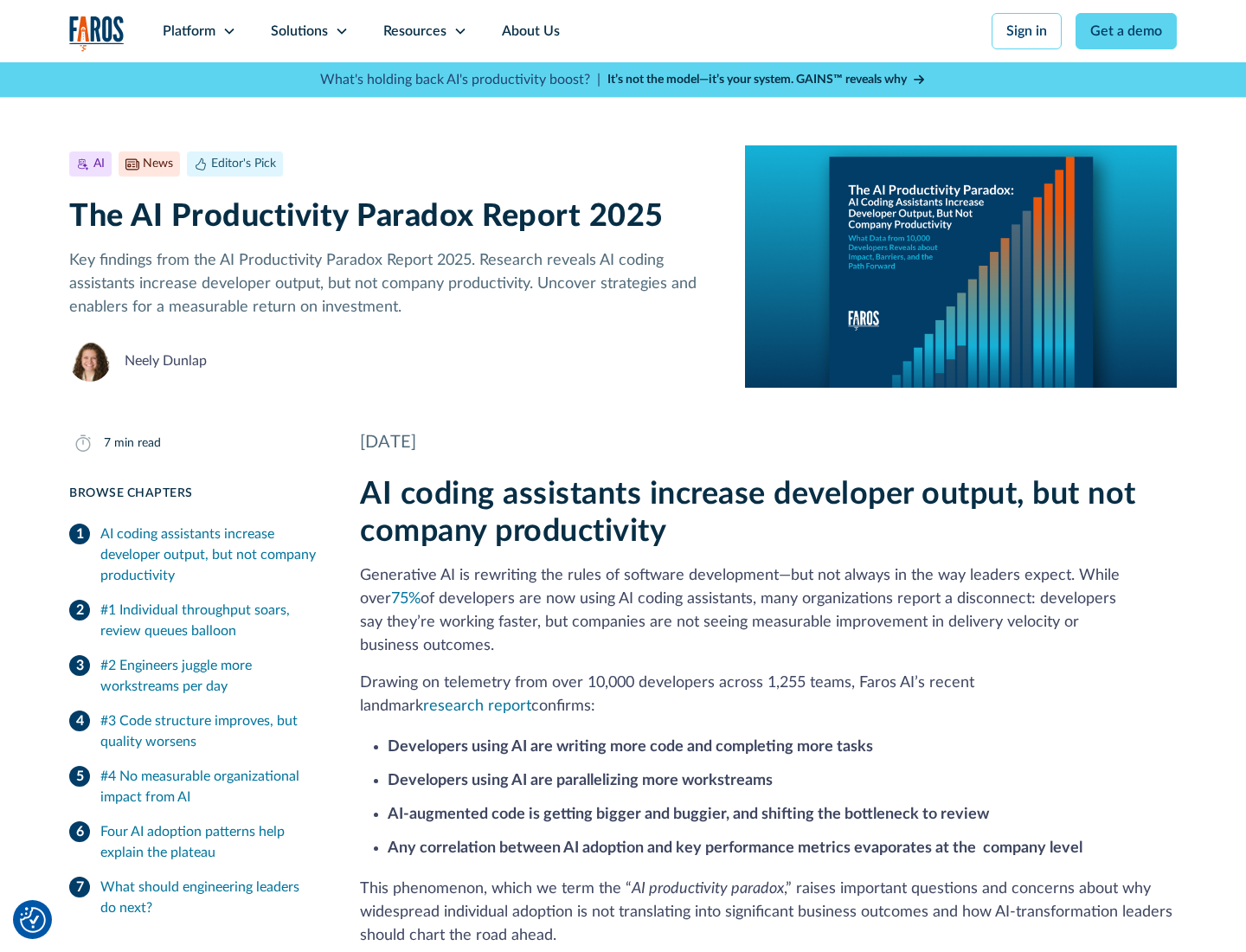
click at [459, 31] on icon at bounding box center [460, 31] width 14 height 14
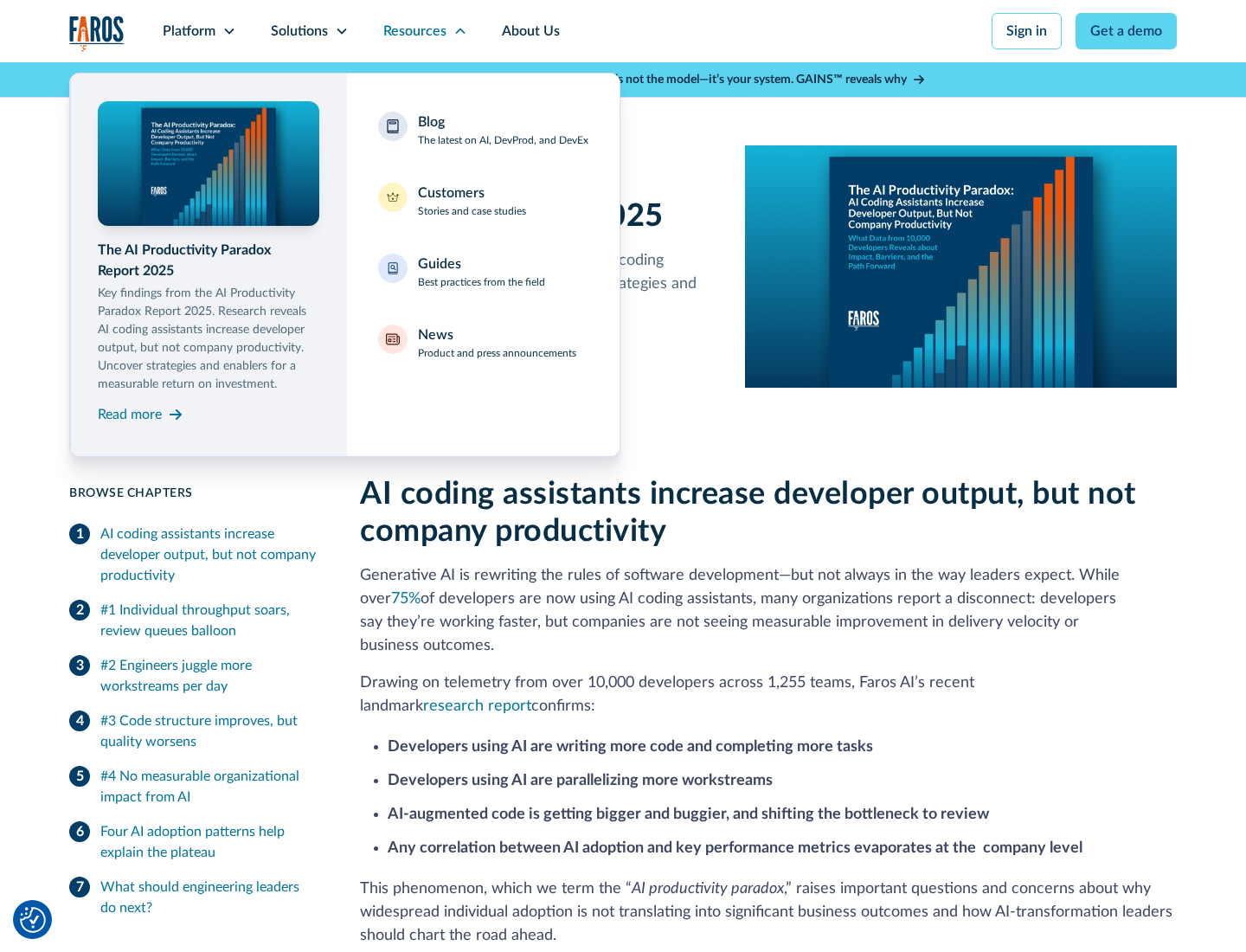
click at [503, 129] on div "Blog The latest on AI, DevProd, and DevEx" at bounding box center [503, 129] width 171 height 36
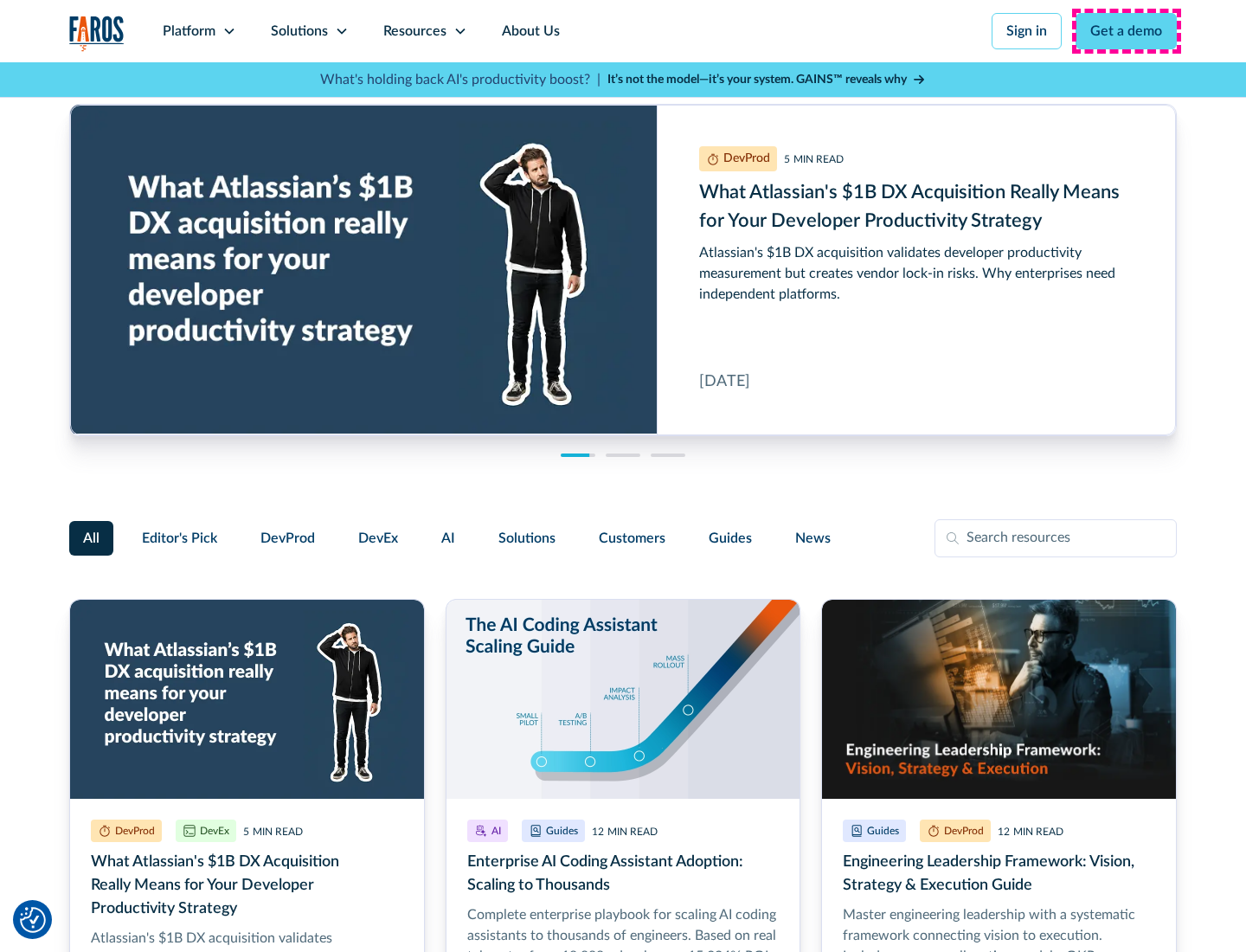
click at [1127, 31] on link "Get a demo" at bounding box center [1126, 31] width 101 height 36
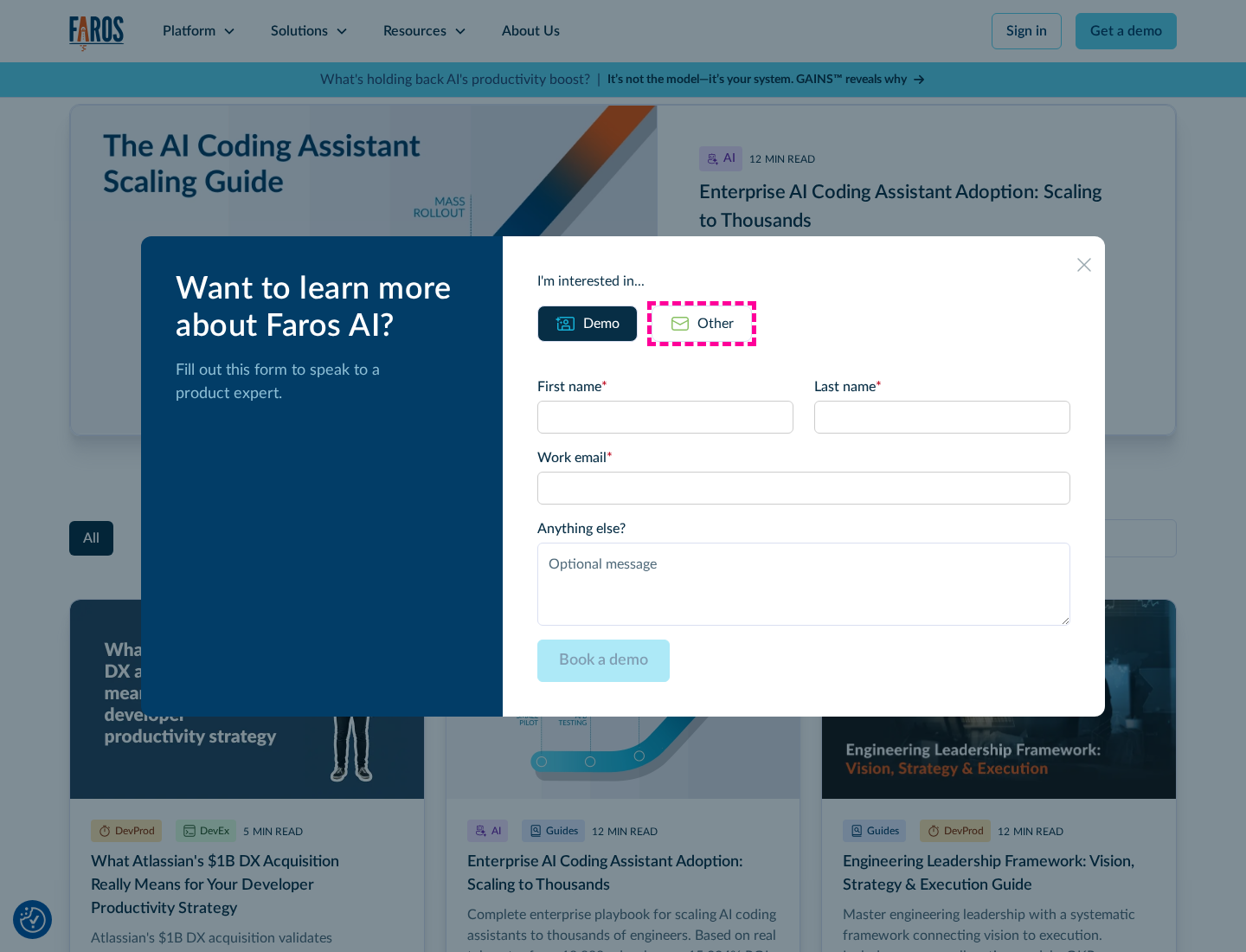
click at [701, 323] on div "Other" at bounding box center [716, 323] width 36 height 21
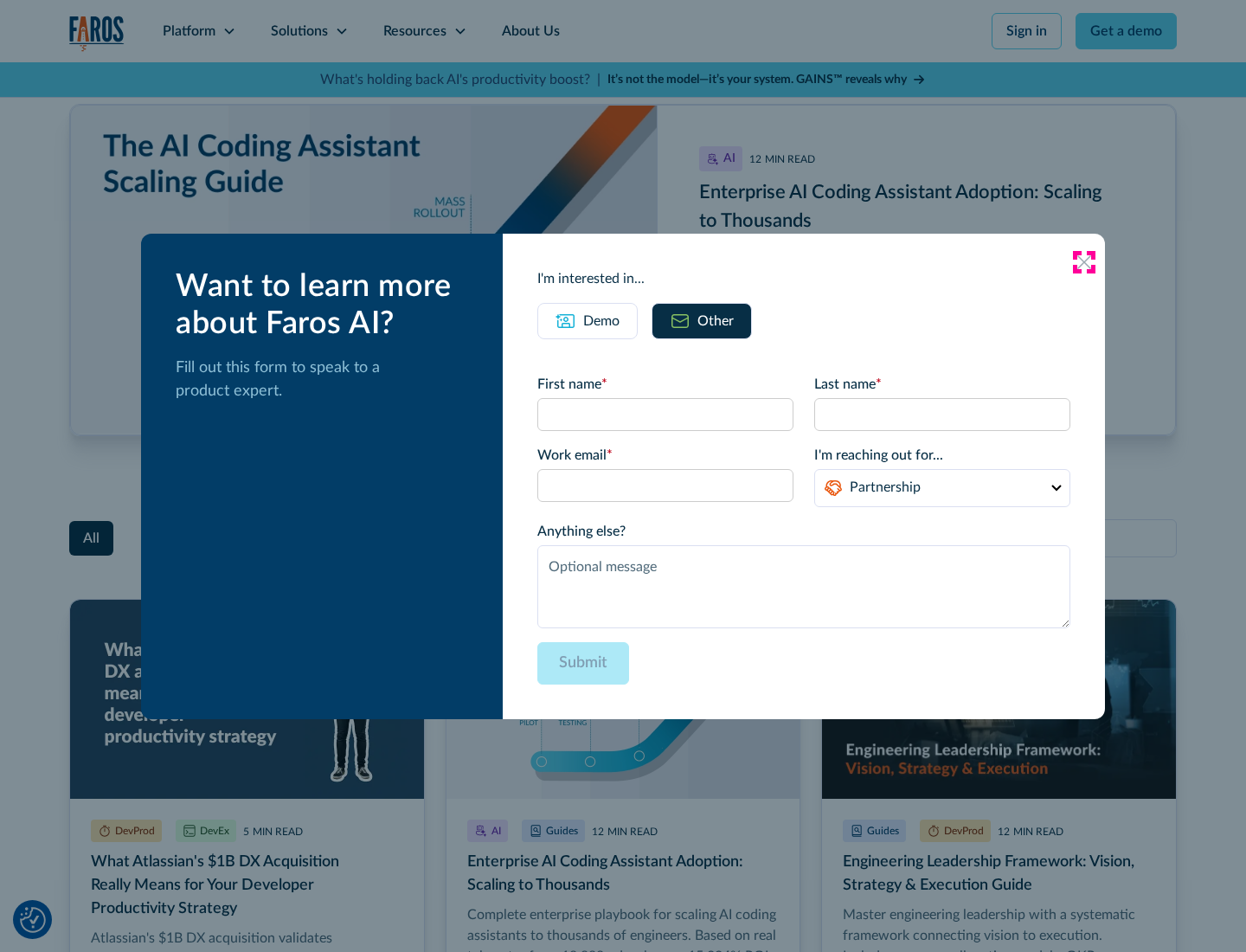
click at [1085, 261] on icon at bounding box center [1084, 262] width 14 height 14
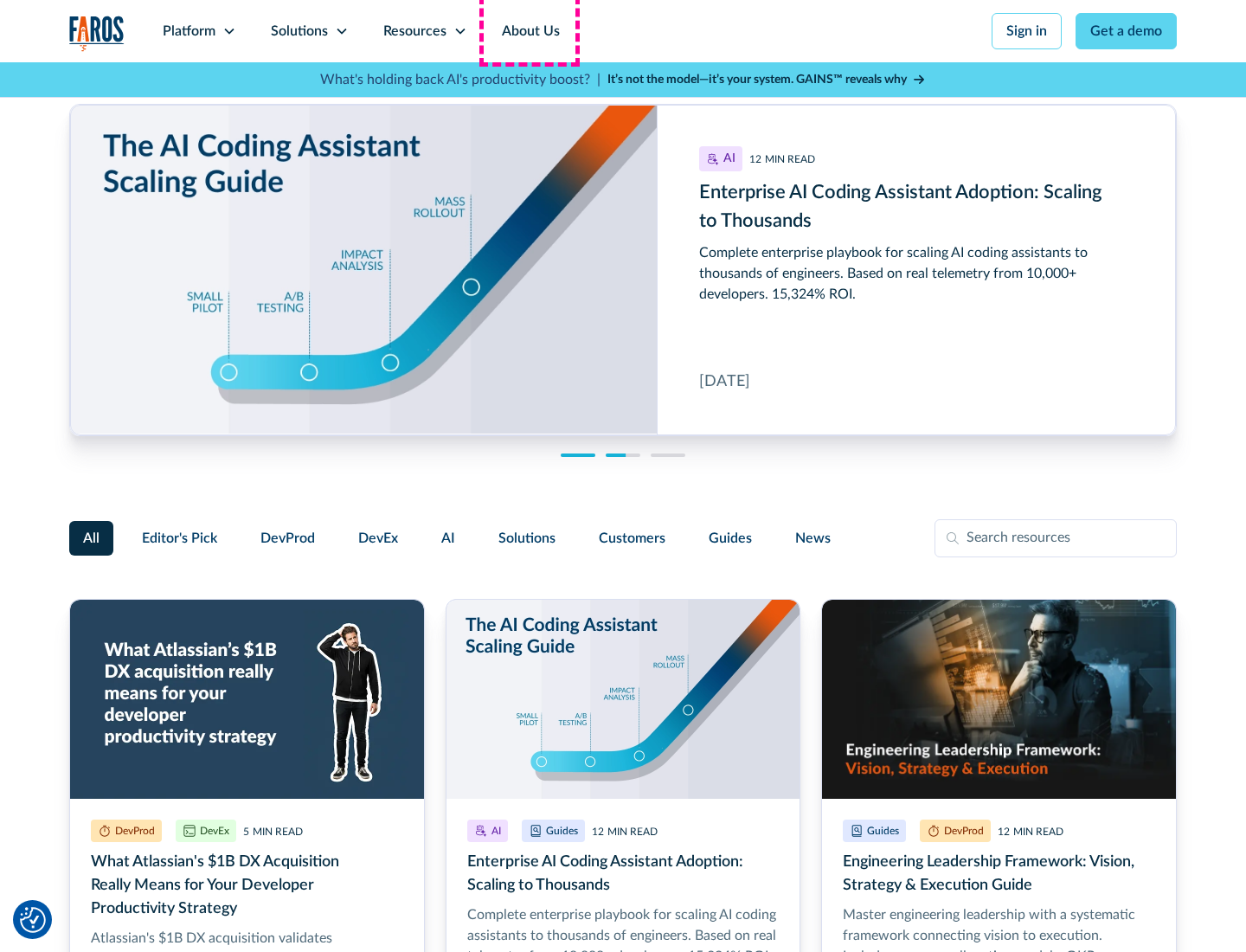
click at [529, 31] on link "About Us" at bounding box center [531, 31] width 93 height 62
